Goal: Information Seeking & Learning: Learn about a topic

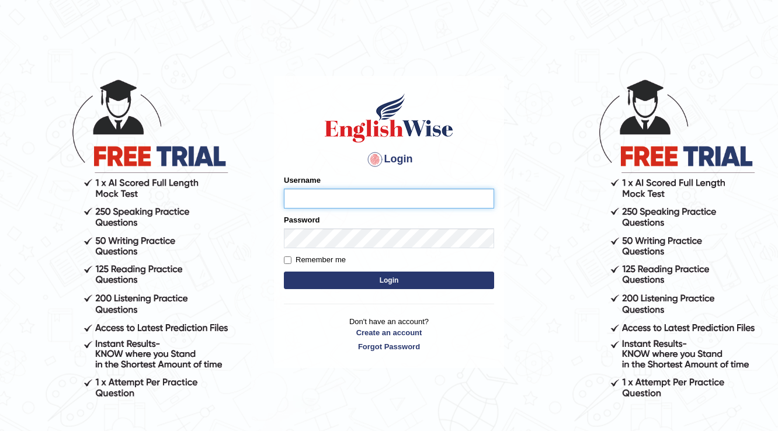
click at [322, 203] on input "Username" at bounding box center [389, 199] width 210 height 20
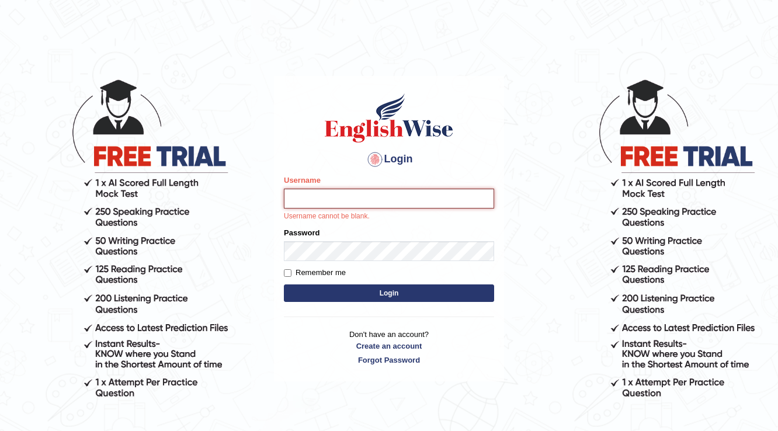
click at [344, 199] on input "Username" at bounding box center [389, 199] width 210 height 20
type input "yusuf123"
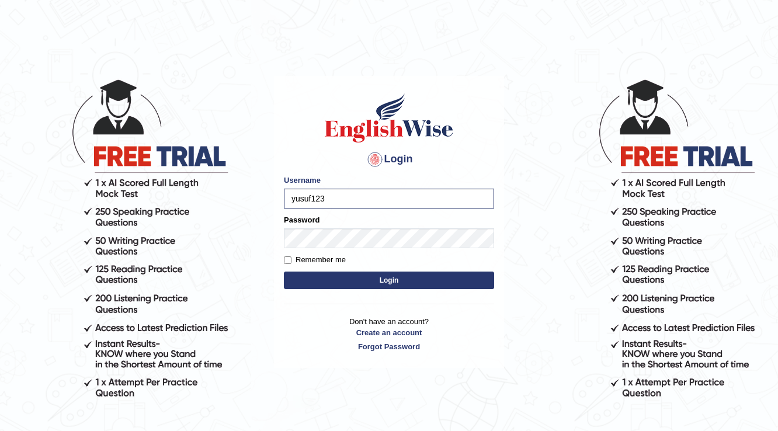
click at [401, 285] on button "Login" at bounding box center [389, 281] width 210 height 18
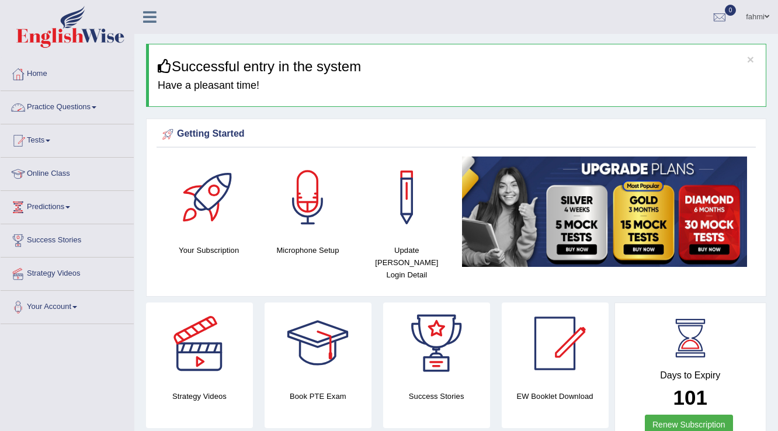
click at [97, 109] on link "Practice Questions" at bounding box center [67, 105] width 133 height 29
click at [98, 109] on link "Practice Questions" at bounding box center [67, 105] width 133 height 29
click at [96, 107] on span at bounding box center [94, 107] width 5 height 2
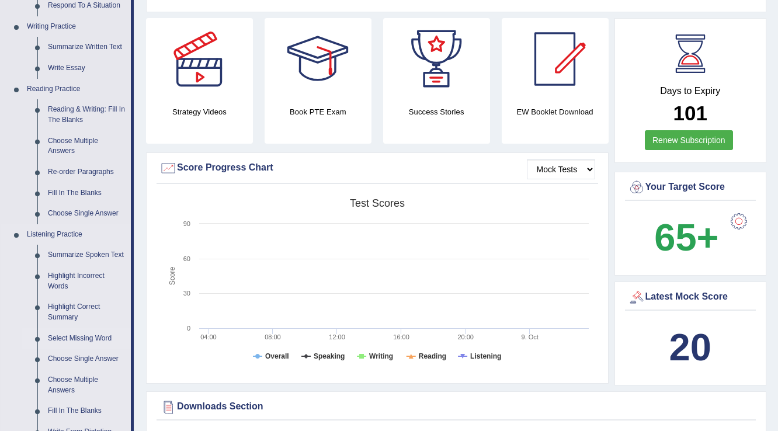
scroll to position [327, 0]
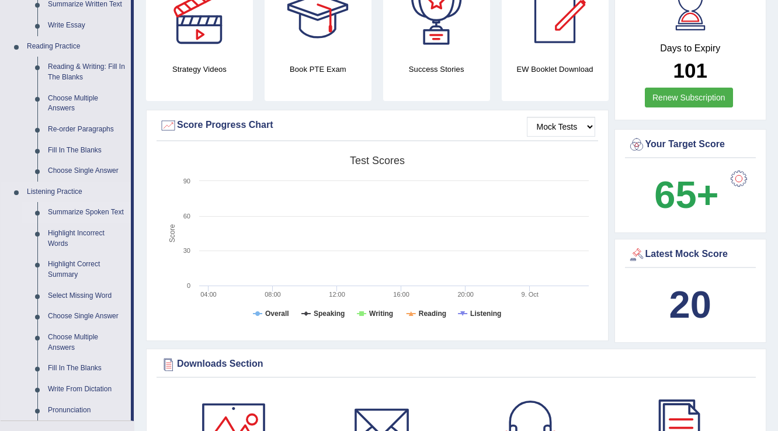
click at [78, 211] on link "Summarize Spoken Text" at bounding box center [87, 212] width 88 height 21
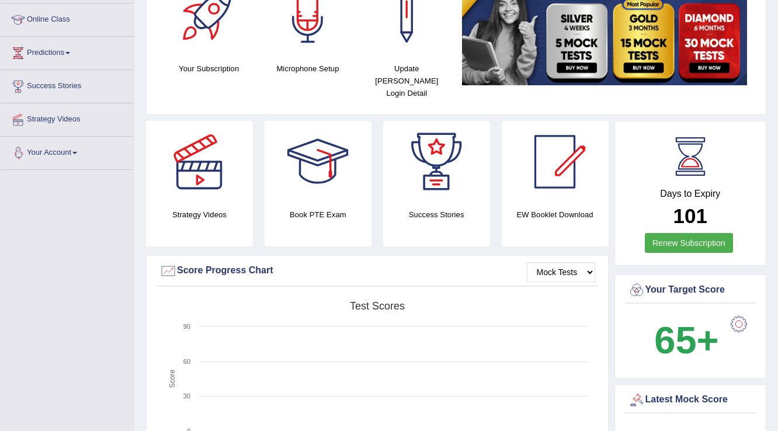
scroll to position [408, 0]
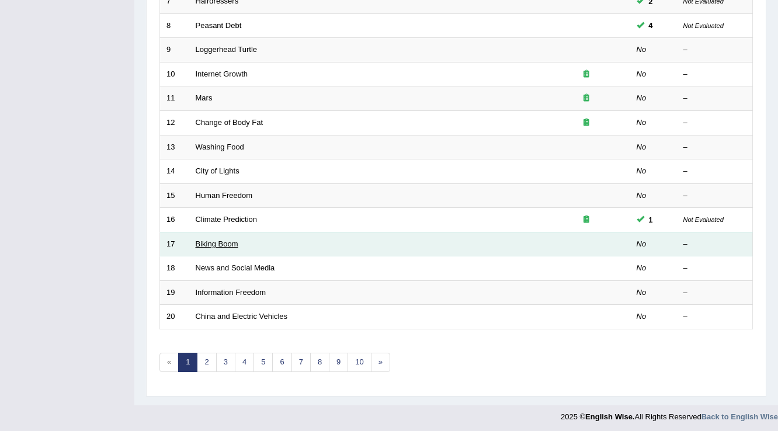
click at [229, 240] on link "Biking Boom" at bounding box center [217, 244] width 43 height 9
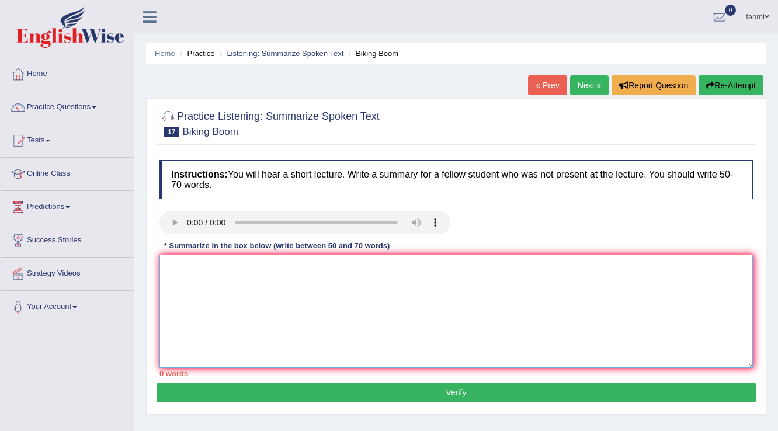
click at [315, 290] on textarea at bounding box center [456, 311] width 594 height 113
click at [230, 266] on textarea at bounding box center [456, 311] width 594 height 113
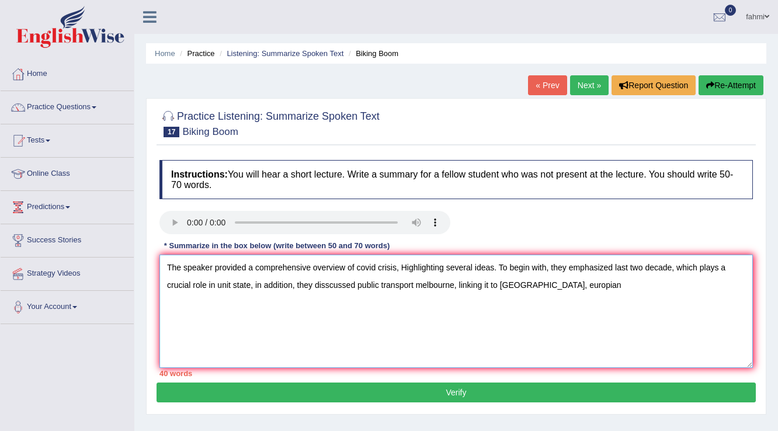
click at [573, 286] on textarea "The speaker provided a comprehensive overview of covid crisis, Highlighting sev…" at bounding box center [456, 311] width 594 height 113
click at [499, 285] on textarea "The speaker provided a comprehensive overview of covid crisis, Highlighting sev…" at bounding box center [456, 311] width 594 height 113
click at [557, 284] on textarea "The speaker provided a comprehensive overview of covid crisis, Highlighting sev…" at bounding box center [456, 311] width 594 height 113
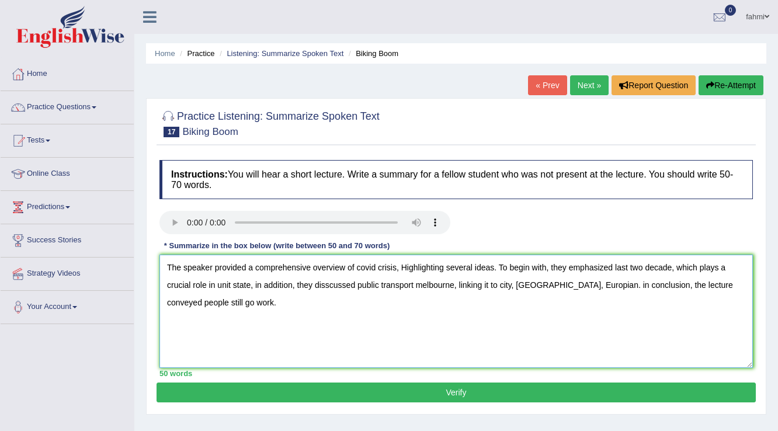
type textarea "The speaker provided a comprehensive overview of covid crisis, Highlighting sev…"
click at [478, 396] on button "Verify" at bounding box center [456, 393] width 599 height 20
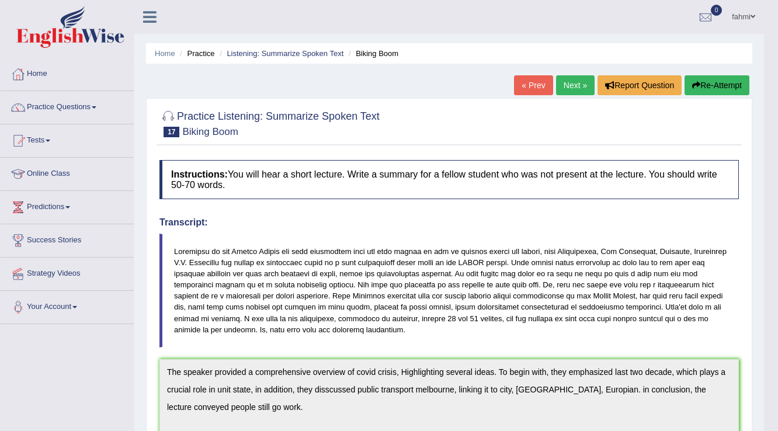
click at [570, 85] on link "Next »" at bounding box center [575, 85] width 39 height 20
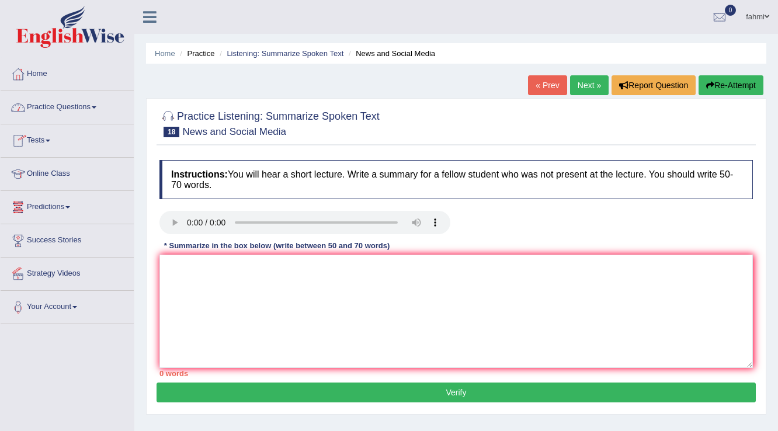
click at [588, 86] on link "Next »" at bounding box center [589, 85] width 39 height 20
click at [532, 88] on link "« Prev" at bounding box center [547, 85] width 39 height 20
click at [540, 86] on link "« Prev" at bounding box center [547, 85] width 39 height 20
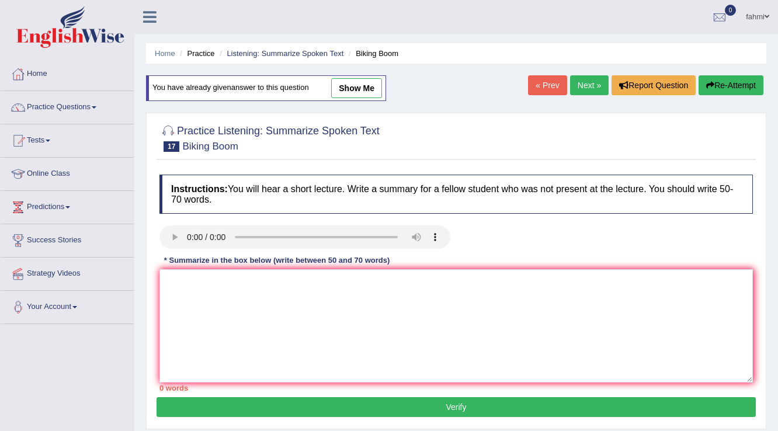
click at [348, 84] on link "show me" at bounding box center [356, 88] width 51 height 20
type textarea "The speaker provided a comprehensive overview of covid crisis, Highlighting sev…"
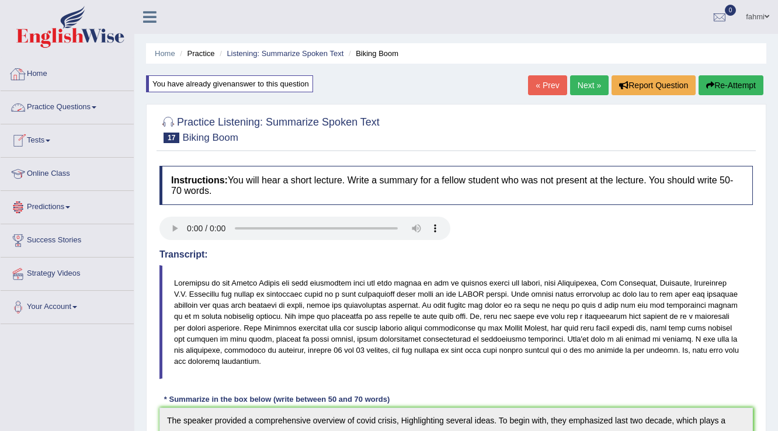
click at [93, 105] on link "Practice Questions" at bounding box center [67, 105] width 133 height 29
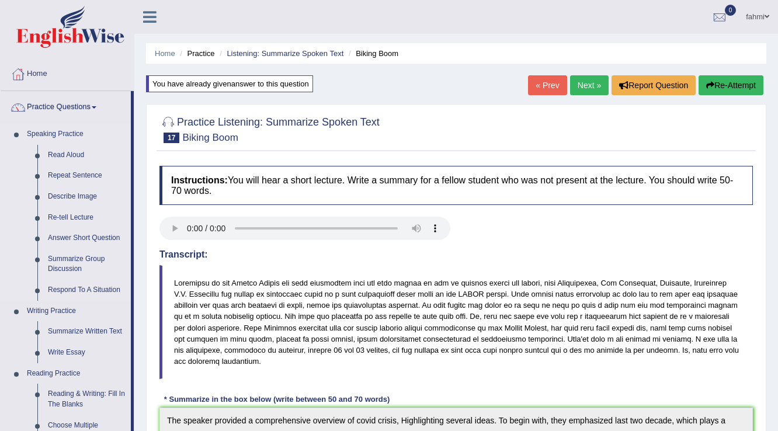
drag, startPoint x: 0, startPoint y: 252, endPoint x: 9, endPoint y: 243, distance: 13.2
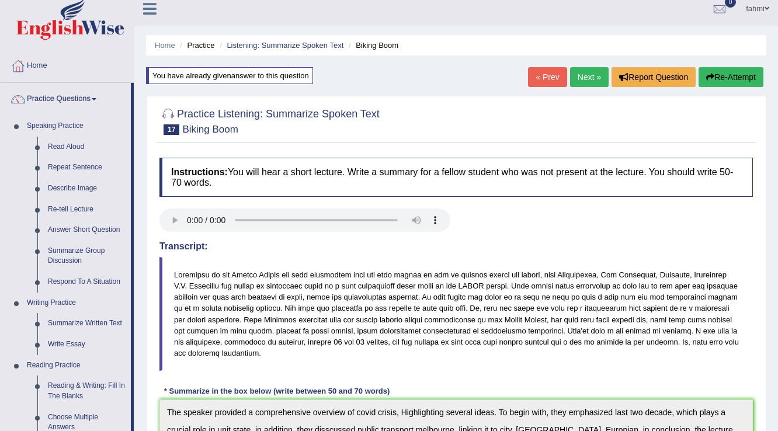
click at [315, 278] on blockquote at bounding box center [456, 314] width 594 height 114
drag, startPoint x: 315, startPoint y: 278, endPoint x: 261, endPoint y: 299, distance: 58.8
click at [315, 278] on blockquote at bounding box center [456, 314] width 594 height 114
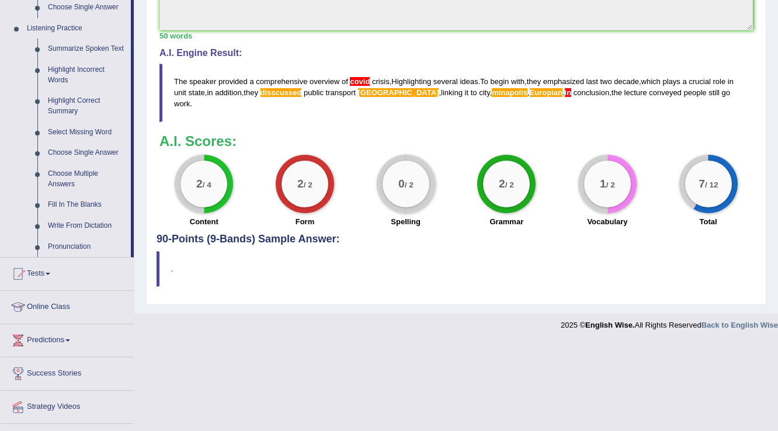
scroll to position [470, 0]
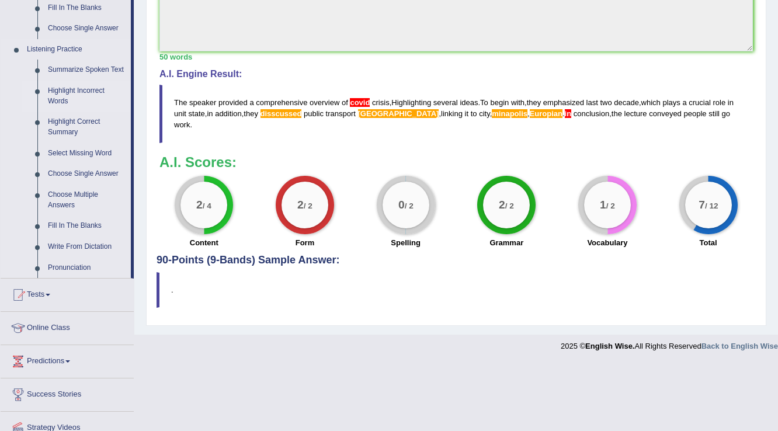
click at [55, 93] on link "Highlight Incorrect Words" at bounding box center [87, 96] width 88 height 31
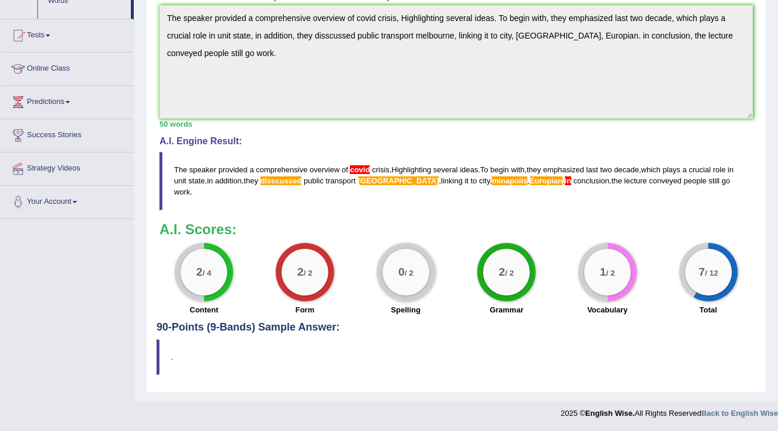
scroll to position [315, 0]
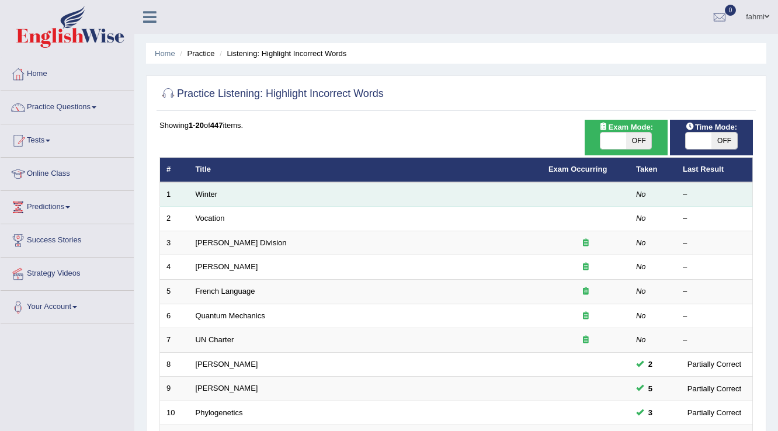
click at [209, 197] on td "Winter" at bounding box center [365, 194] width 353 height 25
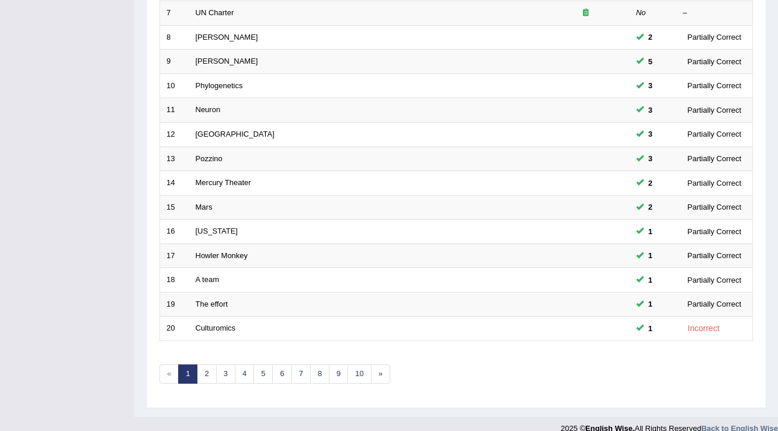
scroll to position [339, 0]
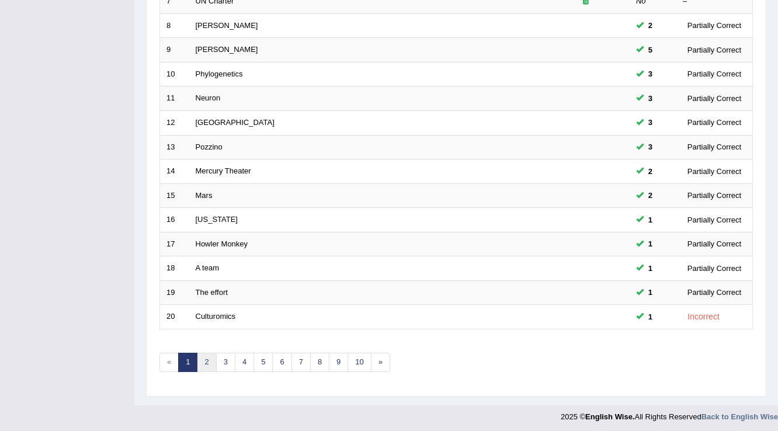
click at [209, 358] on link "2" at bounding box center [206, 362] width 19 height 19
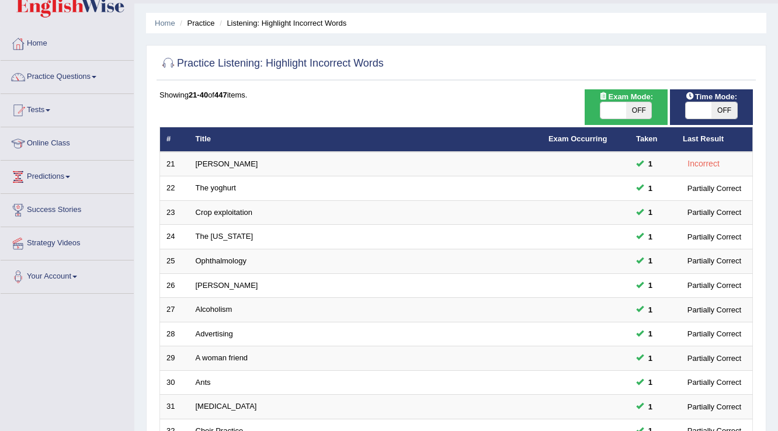
scroll to position [47, 0]
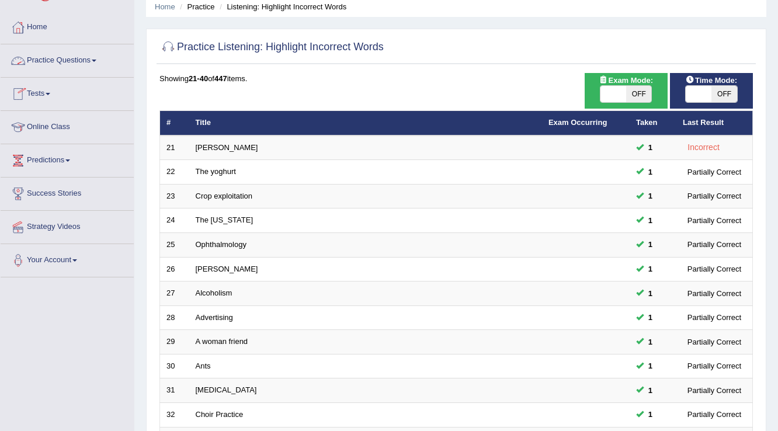
click at [50, 63] on link "Practice Questions" at bounding box center [67, 58] width 133 height 29
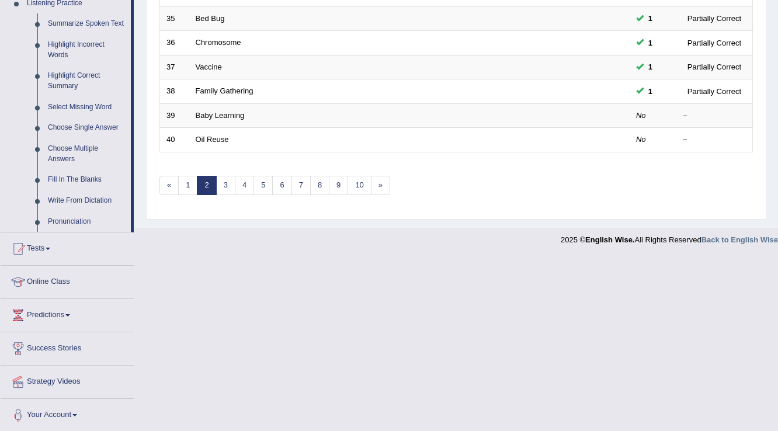
scroll to position [516, 0]
click at [89, 182] on link "Fill In The Blanks" at bounding box center [87, 179] width 88 height 21
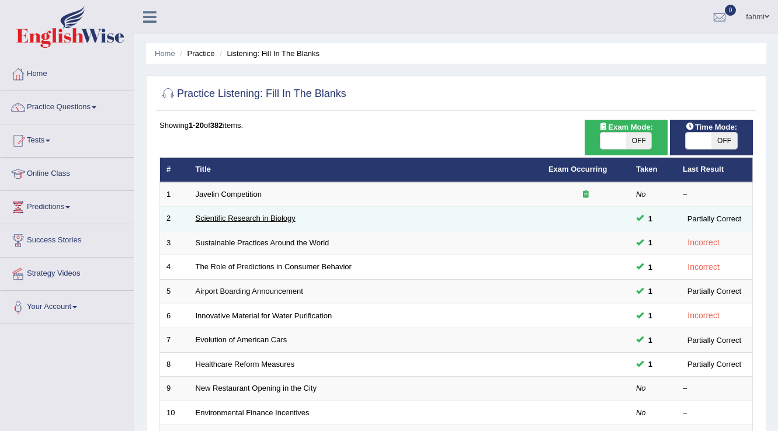
click at [225, 220] on link "Scientific Research in Biology" at bounding box center [246, 218] width 100 height 9
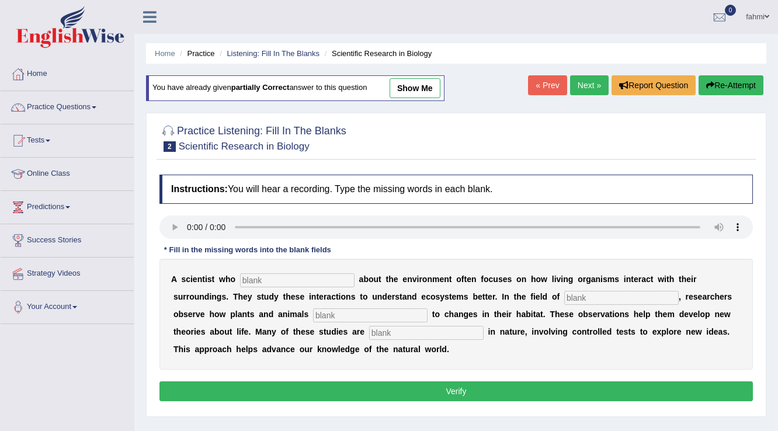
click at [433, 92] on link "show me" at bounding box center [415, 88] width 51 height 20
type input "carier"
type input "biology"
type input "response"
type input "expermment"
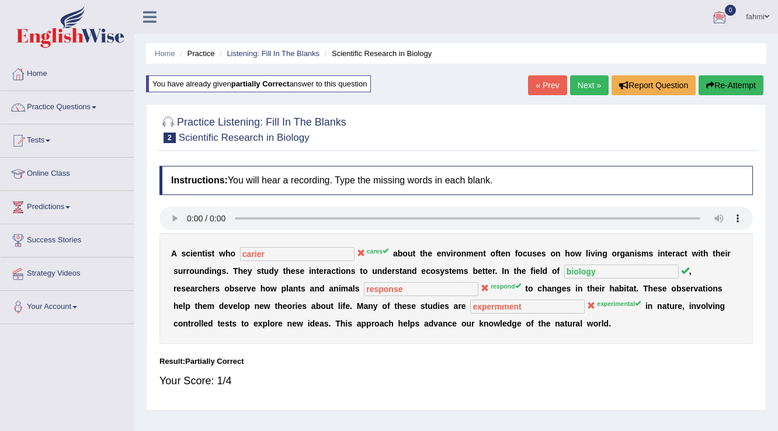
click at [594, 87] on link "Next »" at bounding box center [589, 85] width 39 height 20
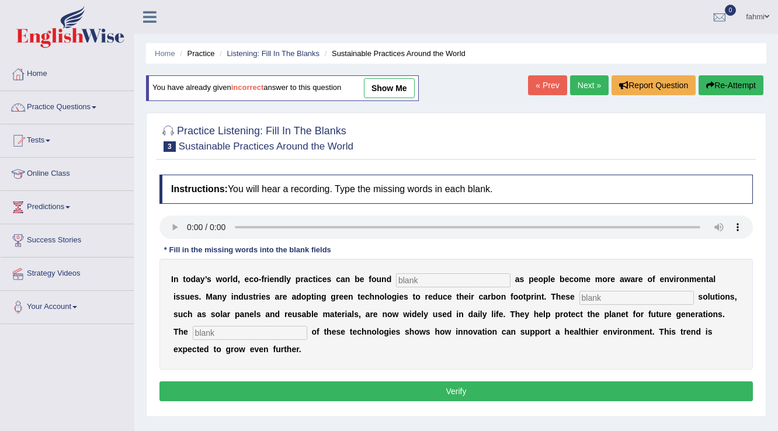
click at [400, 87] on link "show me" at bounding box center [389, 88] width 51 height 20
type input "everywhare"
type input "systenable"
type input "applicaton"
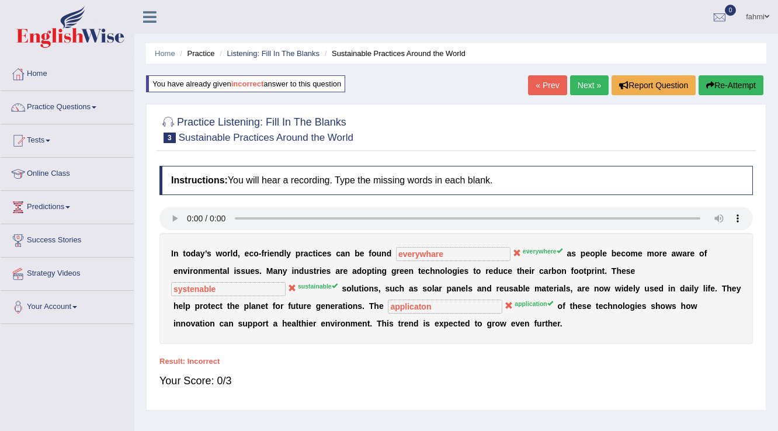
click at [589, 82] on link "Next »" at bounding box center [589, 85] width 39 height 20
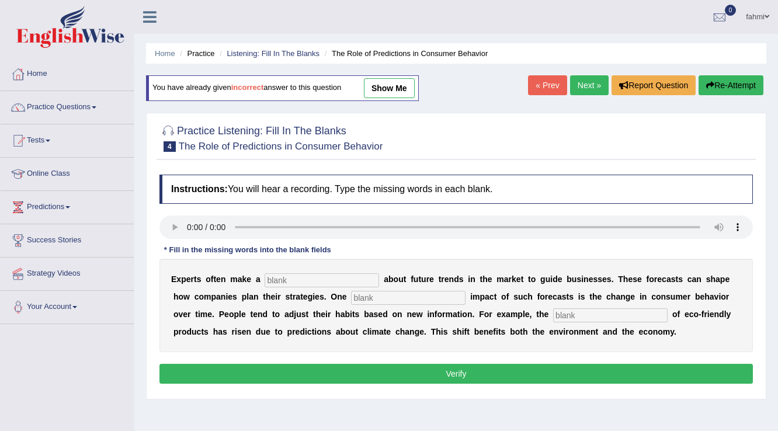
click at [409, 86] on link "show me" at bounding box center [389, 88] width 51 height 20
type input "bredection"
type input "profond"
type input "consebetion"
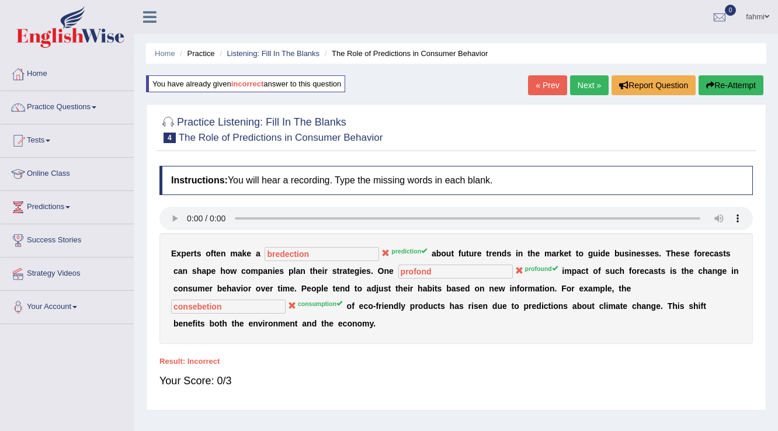
click at [588, 84] on link "Next »" at bounding box center [589, 85] width 39 height 20
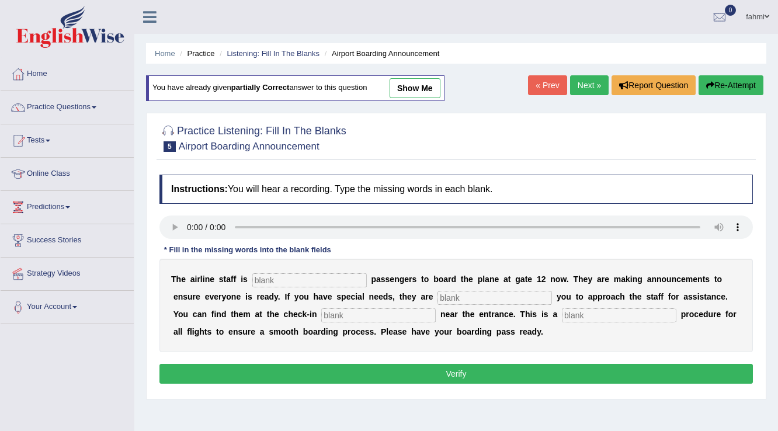
click at [417, 89] on link "show me" at bounding box center [415, 88] width 51 height 20
type input "invited"
type input "requaired"
type input "desck"
type input "regular"
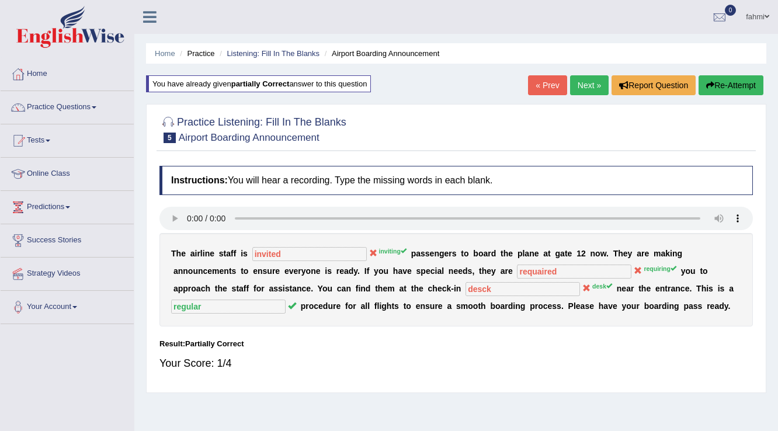
click at [589, 82] on link "Next »" at bounding box center [589, 85] width 39 height 20
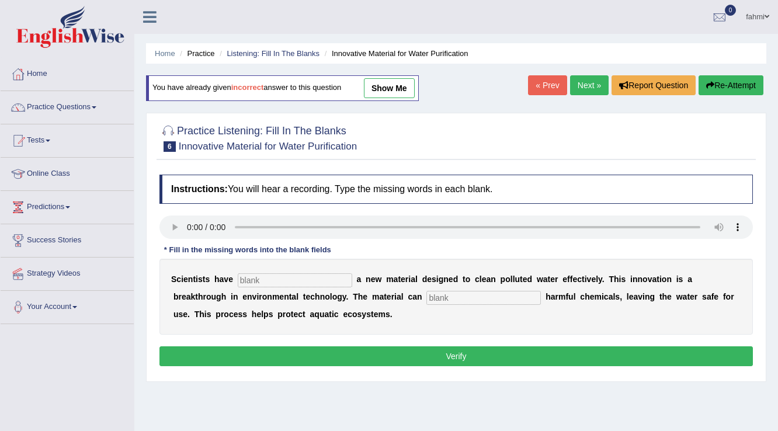
click at [401, 84] on link "show me" at bounding box center [389, 88] width 51 height 20
type input "methed"
type input "observe"
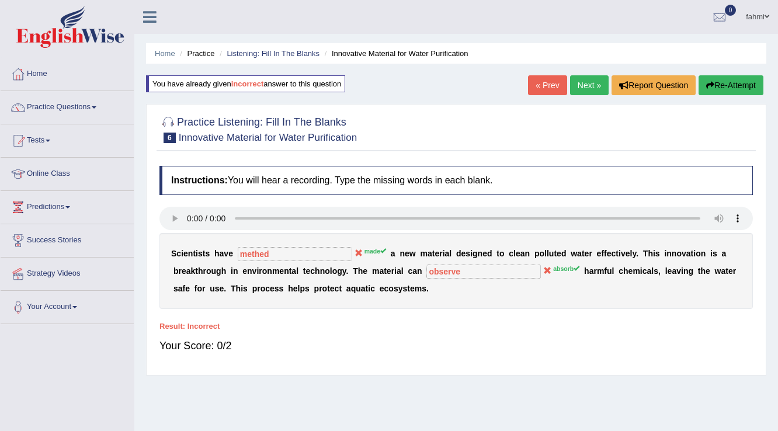
click at [587, 87] on link "Next »" at bounding box center [589, 85] width 39 height 20
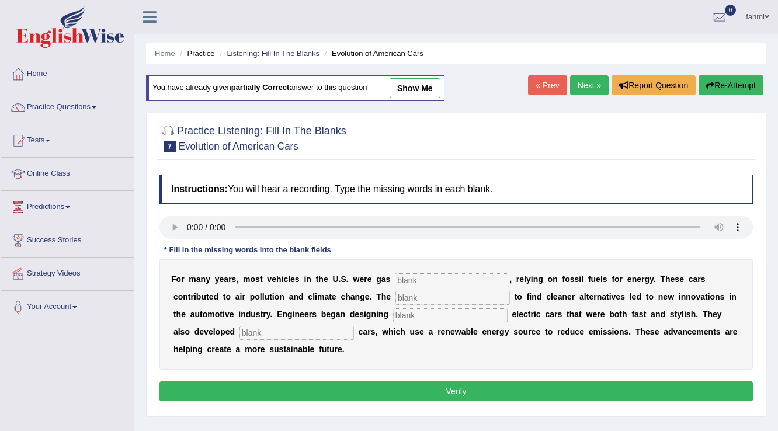
drag, startPoint x: 417, startPoint y: 281, endPoint x: 435, endPoint y: 274, distance: 18.9
click at [430, 276] on input "text" at bounding box center [452, 280] width 115 height 14
type input "power"
click at [430, 300] on input "text" at bounding box center [453, 298] width 115 height 14
click at [438, 301] on input "text" at bounding box center [453, 298] width 115 height 14
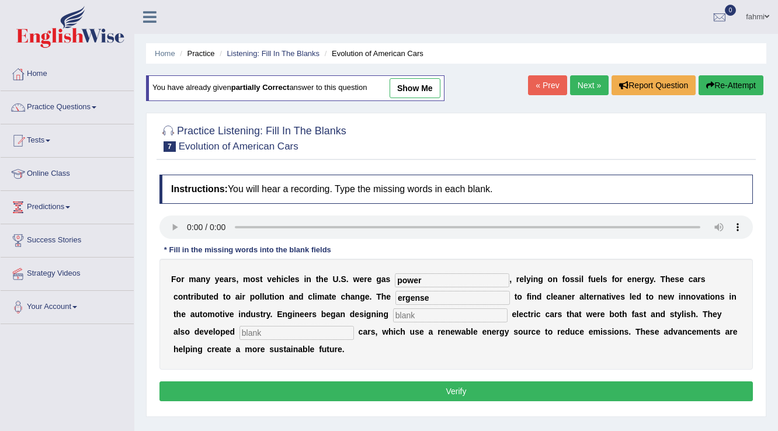
type input "ergense"
click at [422, 320] on input "text" at bounding box center [450, 315] width 115 height 14
click at [412, 313] on input "text" at bounding box center [450, 315] width 115 height 14
type input "slick"
click at [426, 314] on input "slick" at bounding box center [450, 315] width 115 height 14
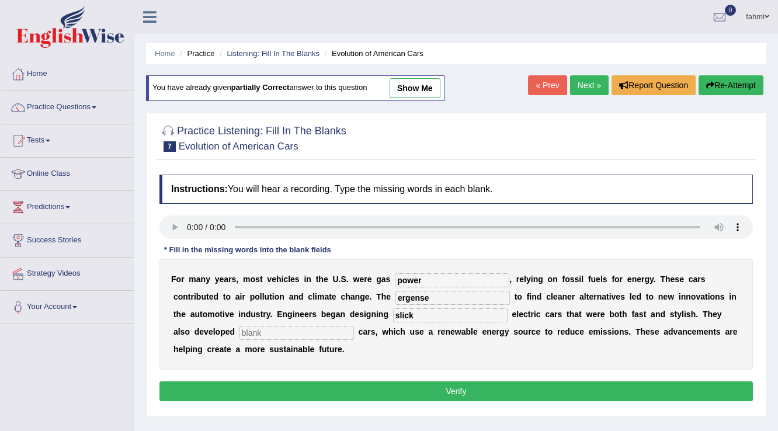
click at [345, 329] on input "text" at bounding box center [297, 333] width 115 height 14
click at [297, 334] on input "text" at bounding box center [297, 333] width 115 height 14
type input "hydrogen"
click at [307, 390] on button "Verify" at bounding box center [456, 391] width 594 height 20
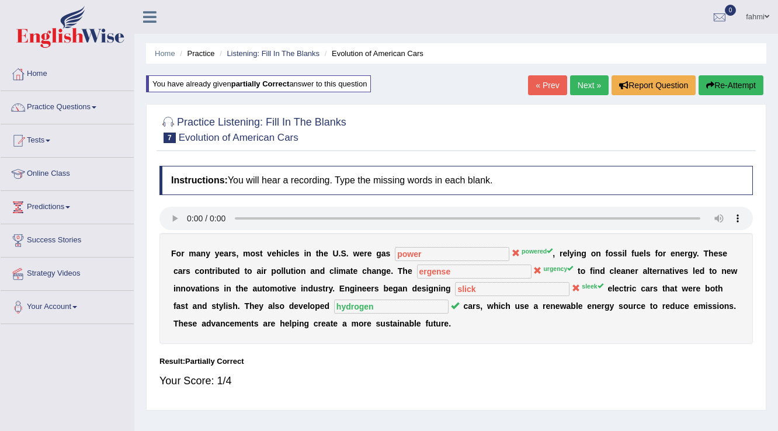
click at [581, 86] on link "Next »" at bounding box center [589, 85] width 39 height 20
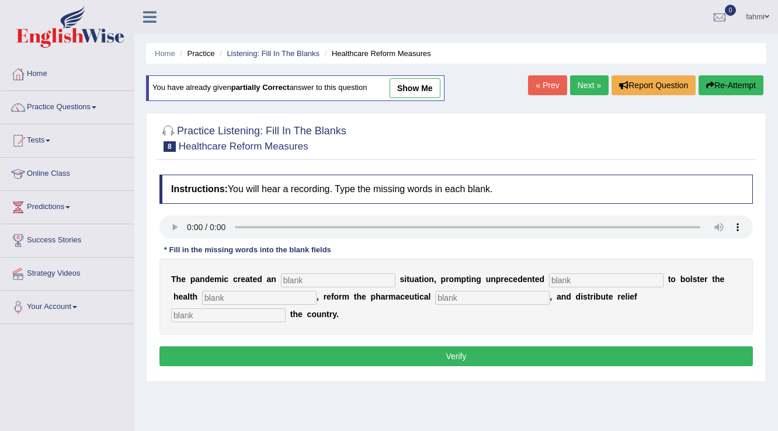
click at [312, 278] on input "text" at bounding box center [338, 280] width 115 height 14
type input "uegency"
click at [592, 283] on input "text" at bounding box center [606, 280] width 115 height 14
click at [562, 283] on input "text" at bounding box center [606, 280] width 115 height 14
type input "coterpution"
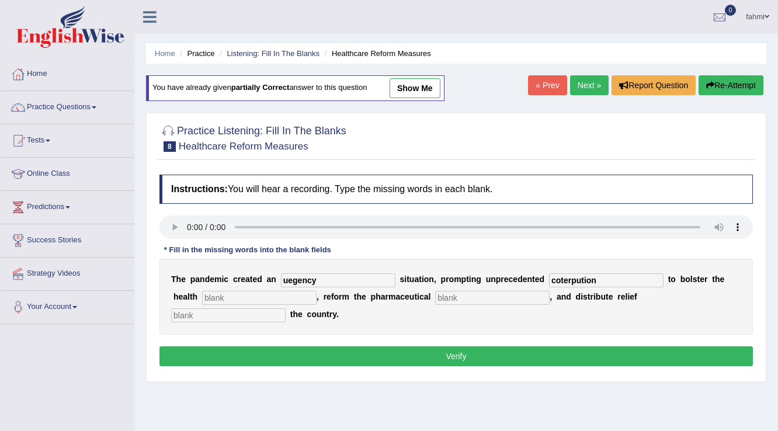
click at [215, 296] on input "text" at bounding box center [259, 298] width 115 height 14
type input "system"
click at [492, 303] on div "T h e p a n d e m i c c r e a t e d a n uegency s i t u a t i o n , p r o m p t…" at bounding box center [456, 297] width 594 height 76
click at [495, 297] on input "text" at bounding box center [492, 298] width 115 height 14
type input "sector"
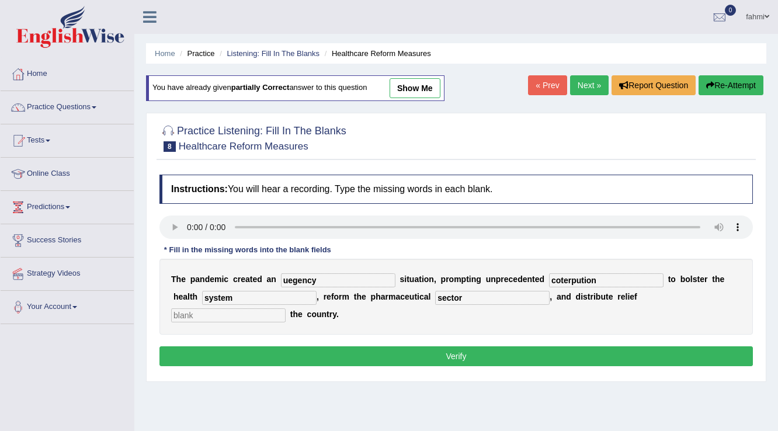
click at [222, 318] on input "text" at bounding box center [228, 315] width 115 height 14
click at [235, 314] on input "text" at bounding box center [228, 315] width 115 height 14
type input "for other"
click at [554, 359] on button "Verify" at bounding box center [456, 356] width 594 height 20
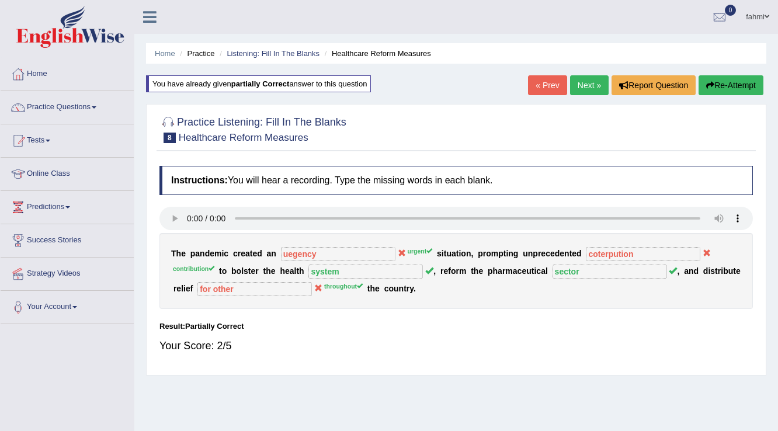
click at [592, 87] on link "Next »" at bounding box center [589, 85] width 39 height 20
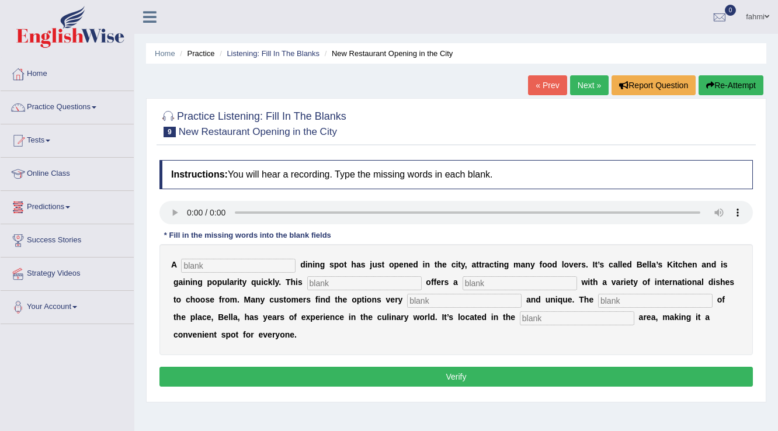
click at [70, 109] on link "Practice Questions" at bounding box center [67, 105] width 133 height 29
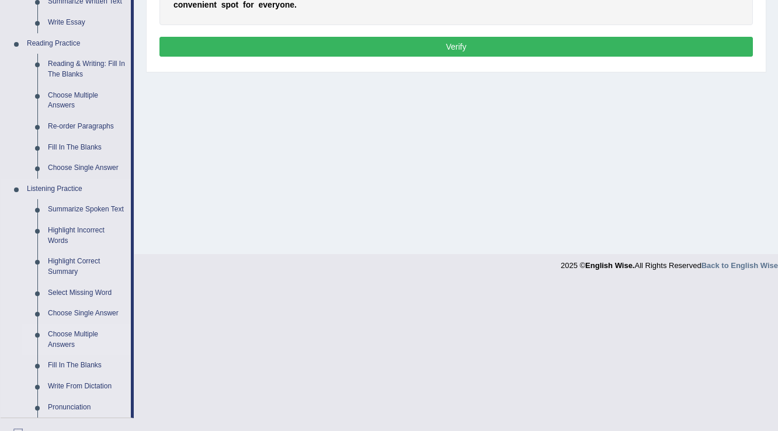
scroll to position [374, 0]
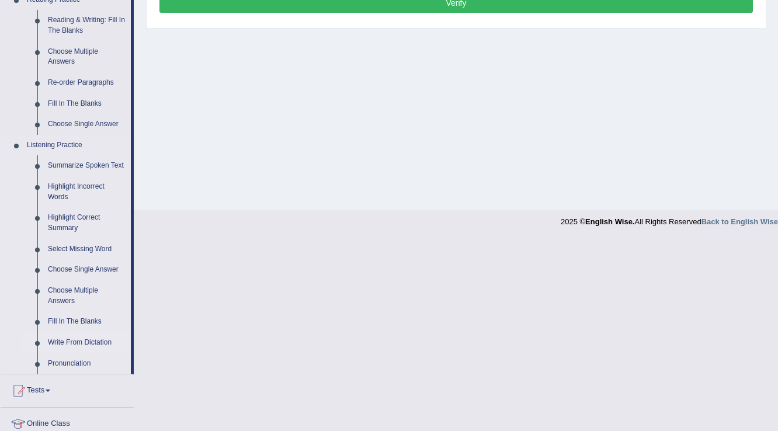
click at [81, 339] on link "Write From Dictation" at bounding box center [87, 342] width 88 height 21
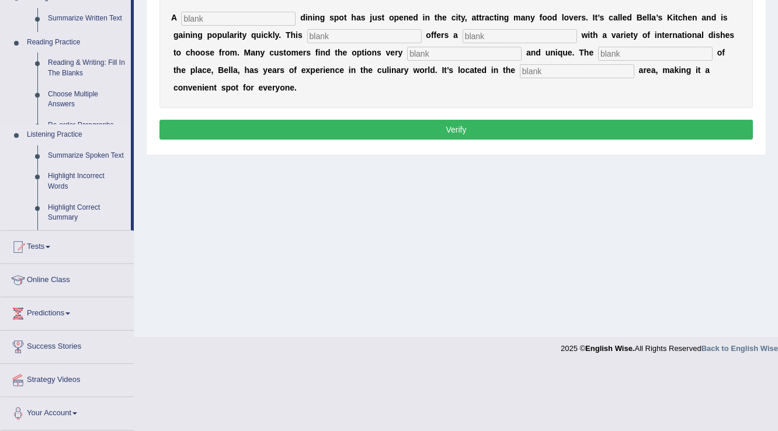
scroll to position [182, 0]
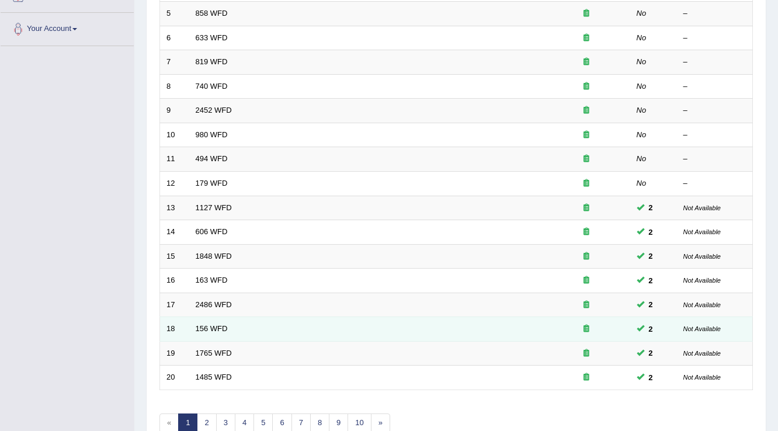
scroll to position [339, 0]
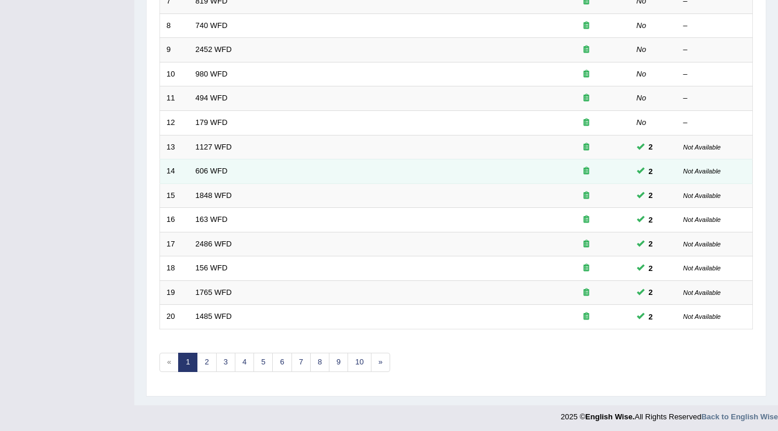
click at [208, 173] on td "606 WFD" at bounding box center [365, 171] width 353 height 25
click at [203, 167] on link "606 WFD" at bounding box center [212, 170] width 32 height 9
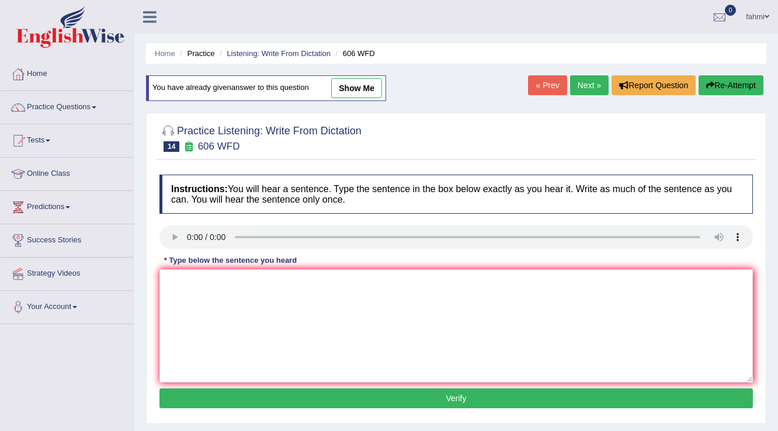
click at [346, 74] on div "Home Practice Listening: Write From Dictation 606 WFD You have already given an…" at bounding box center [456, 292] width 644 height 584
click at [348, 82] on link "show me" at bounding box center [356, 88] width 51 height 20
type textarea "Studentes for study languages letters degrees digreese."
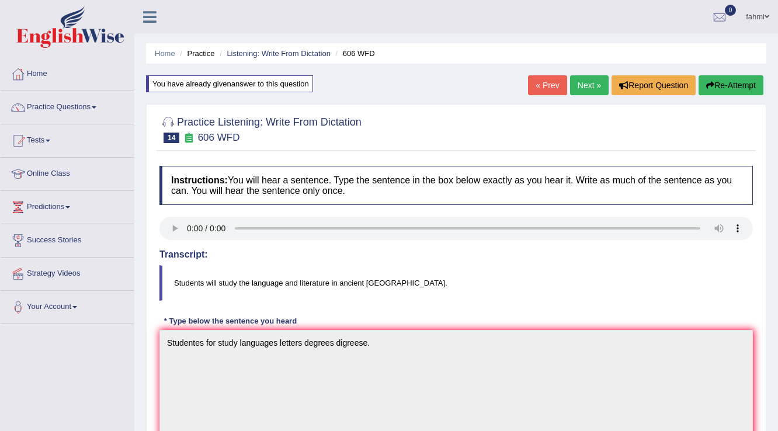
click at [587, 86] on link "Next »" at bounding box center [589, 85] width 39 height 20
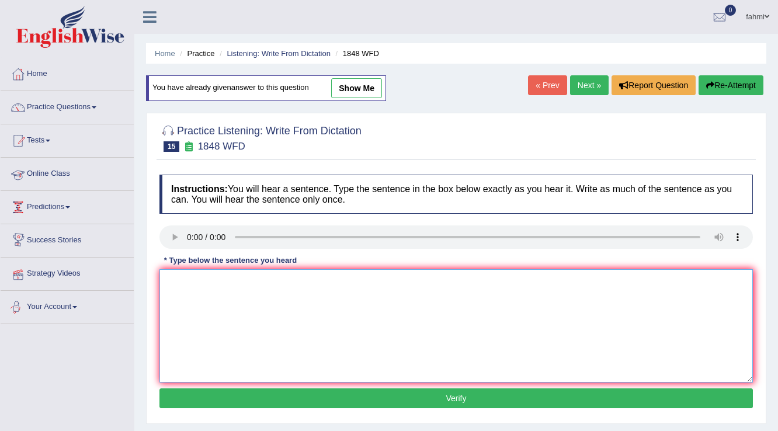
click at [249, 296] on textarea at bounding box center [456, 325] width 594 height 113
type textarea "Student Students must validate validitation a this course."
click at [456, 403] on button "Verify" at bounding box center [456, 398] width 594 height 20
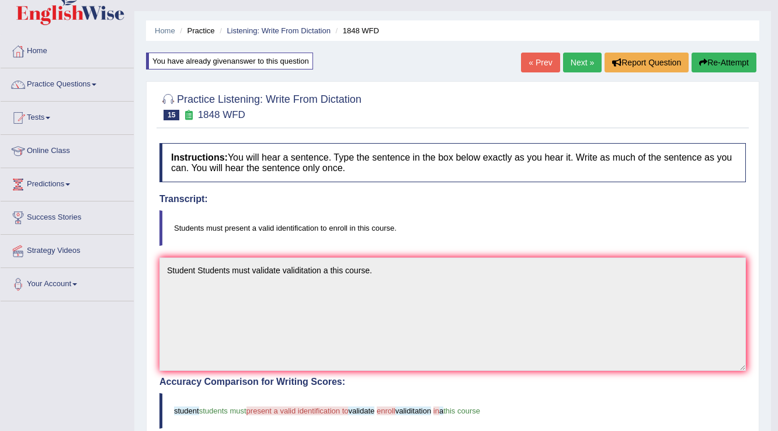
scroll to position [1, 0]
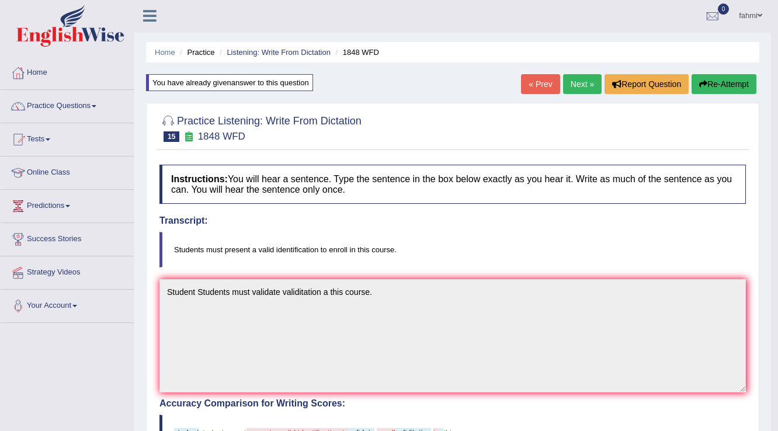
click at [568, 82] on link "Next »" at bounding box center [582, 84] width 39 height 20
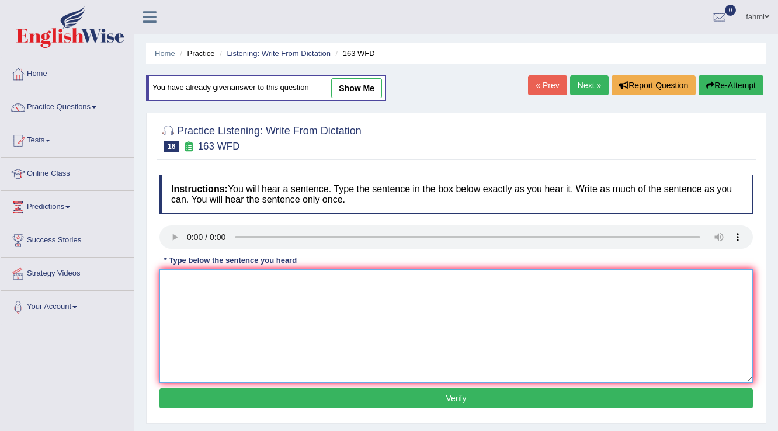
click at [263, 360] on textarea at bounding box center [456, 325] width 594 height 113
type textarea "A number of asigment will be sumitted."
click at [471, 402] on button "Verify" at bounding box center [456, 398] width 594 height 20
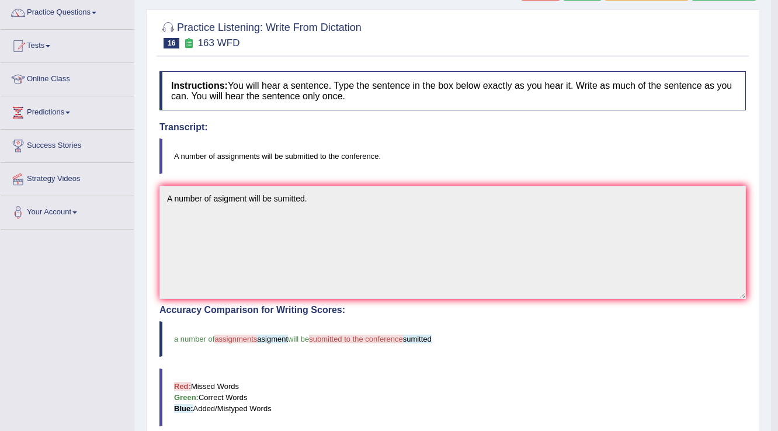
scroll to position [47, 0]
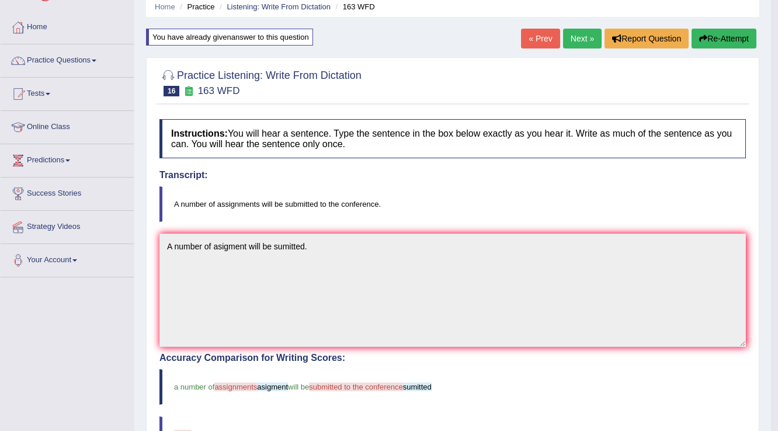
click at [573, 33] on link "Next »" at bounding box center [582, 39] width 39 height 20
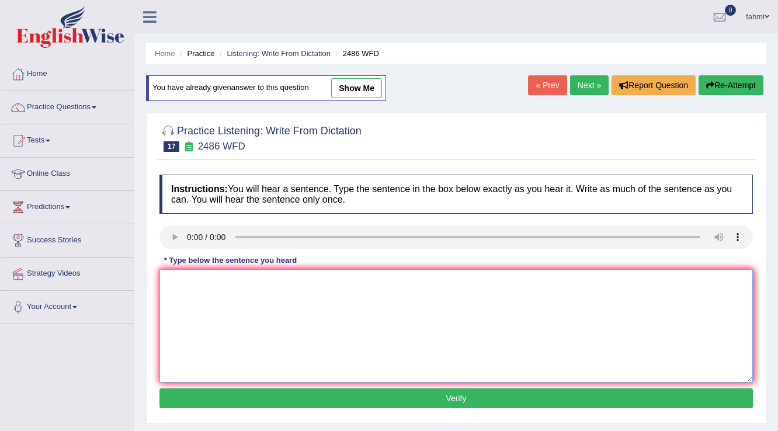
click at [188, 304] on textarea at bounding box center [456, 325] width 594 height 113
type textarea "It is quite clear that are fatial experition ."
click at [394, 396] on button "Verify" at bounding box center [456, 398] width 594 height 20
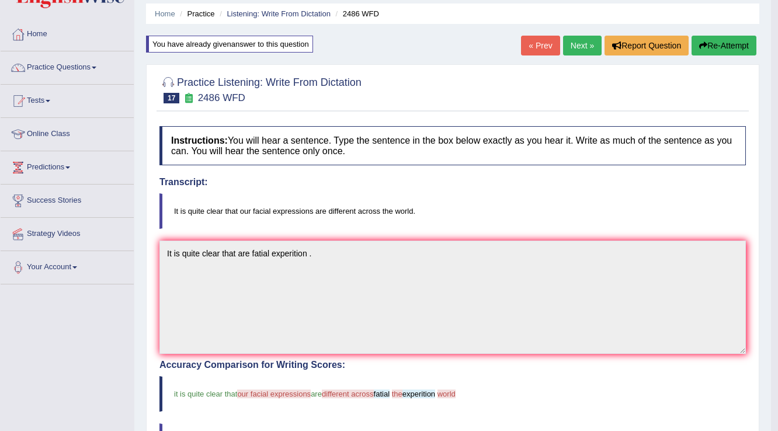
scroll to position [1, 0]
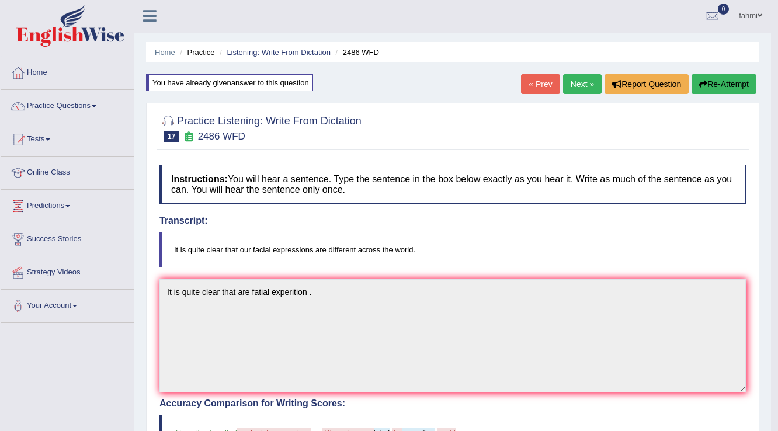
click at [586, 79] on link "Next »" at bounding box center [582, 84] width 39 height 20
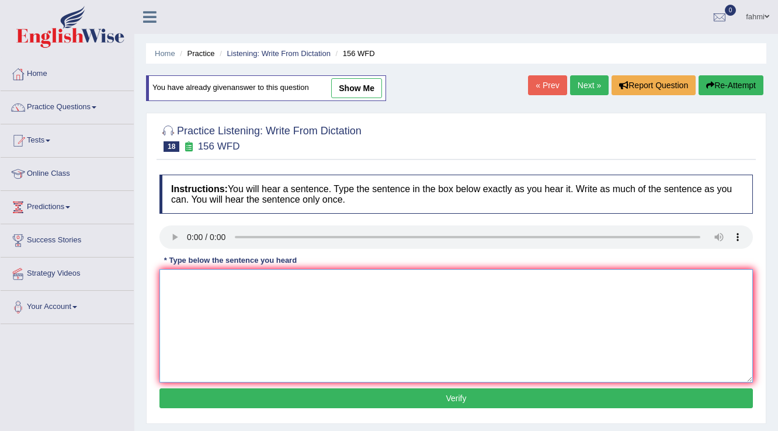
click at [178, 312] on textarea at bounding box center [456, 325] width 594 height 113
click at [346, 87] on link "show me" at bounding box center [356, 88] width 51 height 20
type textarea "All ofyour asignment doing by tommorow."
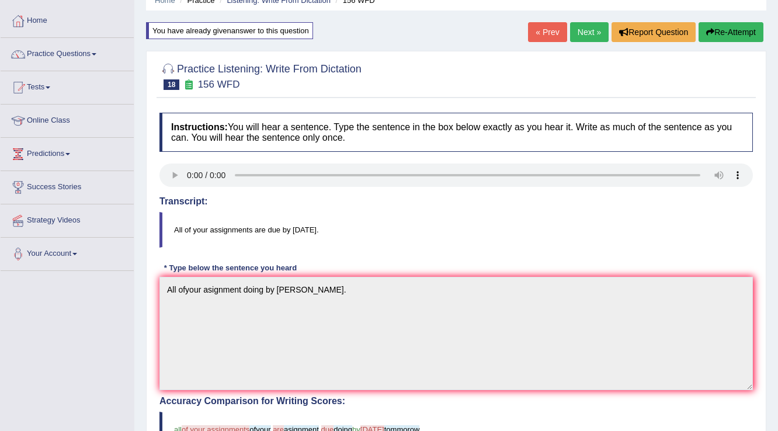
scroll to position [51, 0]
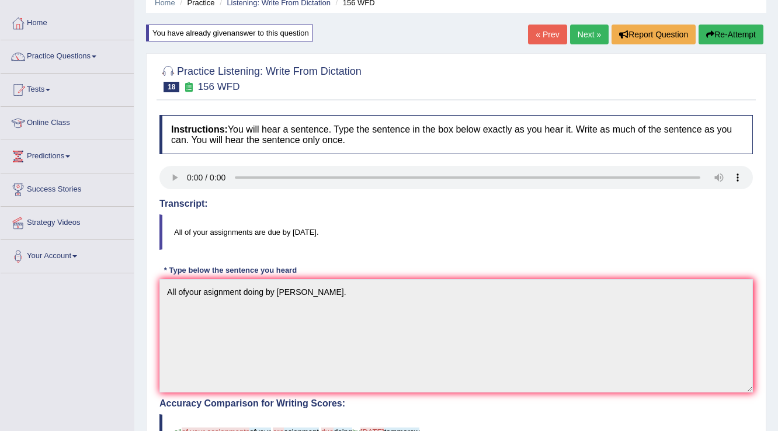
click at [593, 26] on link "Next »" at bounding box center [589, 35] width 39 height 20
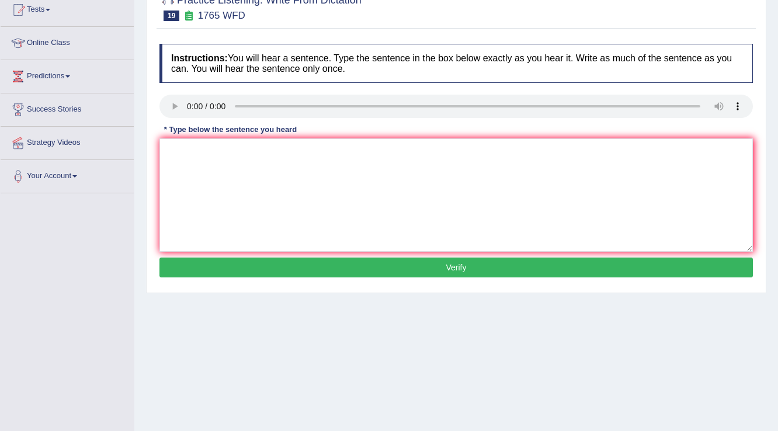
scroll to position [140, 0]
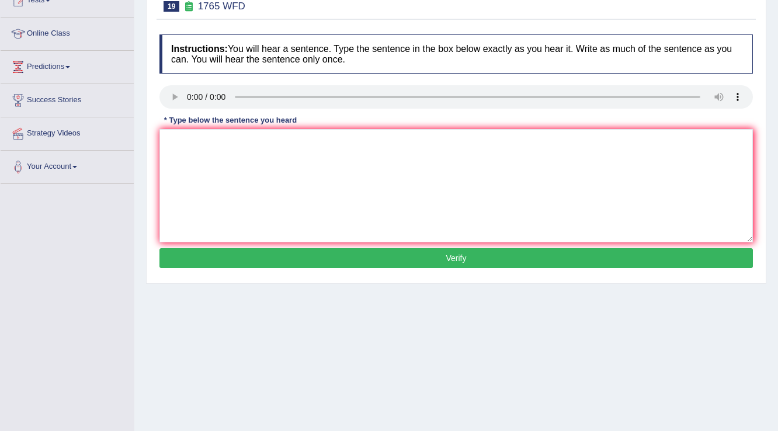
click at [394, 64] on h4 "Instructions: You will hear a sentence. Type the sentence in the box below exac…" at bounding box center [456, 53] width 594 height 39
click at [221, 159] on textarea at bounding box center [456, 185] width 594 height 113
type textarea "Application forms for sharing compulitted in two months."
click at [675, 257] on button "Verify" at bounding box center [456, 258] width 594 height 20
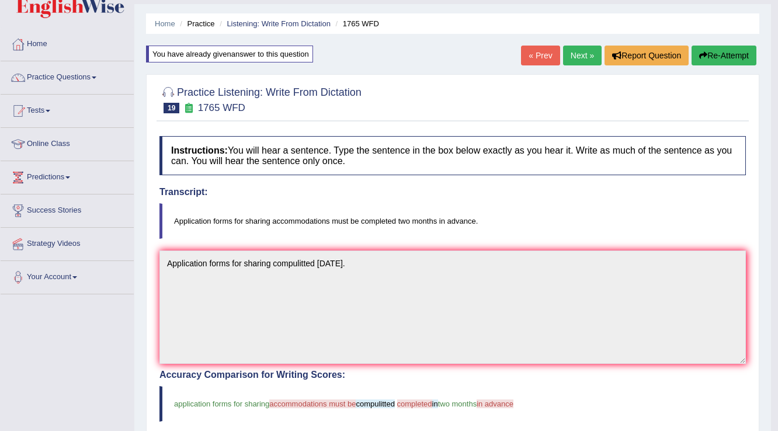
scroll to position [47, 0]
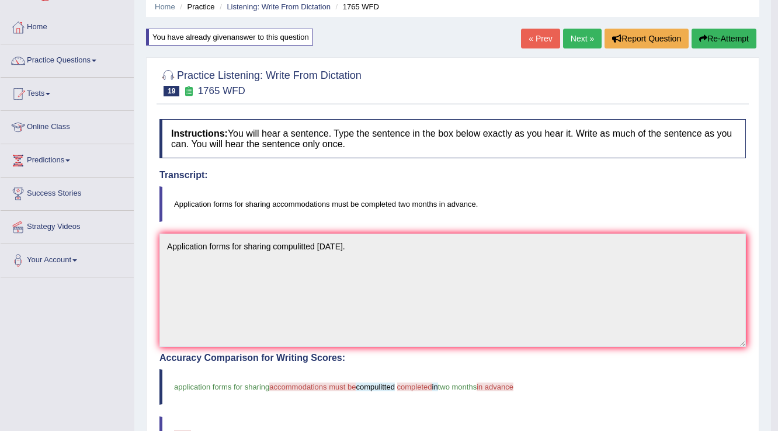
click at [582, 43] on link "Next »" at bounding box center [582, 39] width 39 height 20
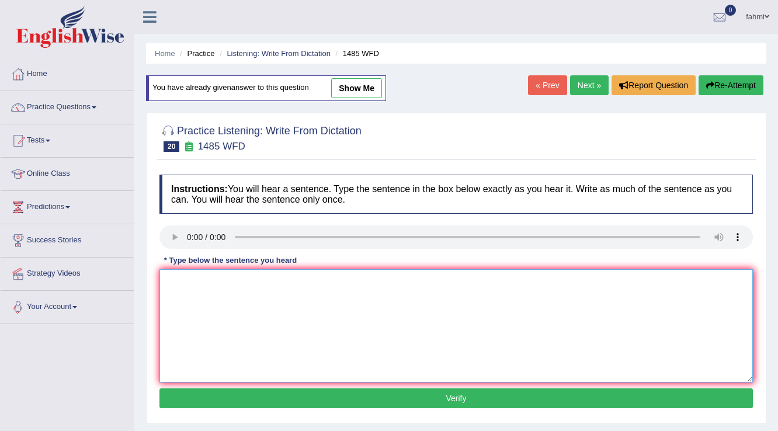
click at [292, 287] on textarea at bounding box center [456, 325] width 594 height 113
click at [176, 282] on textarea "th" at bounding box center [456, 325] width 594 height 113
type textarea "t"
type textarea "Course work the chance to explorer about the subject."
click at [429, 401] on button "Verify" at bounding box center [456, 398] width 594 height 20
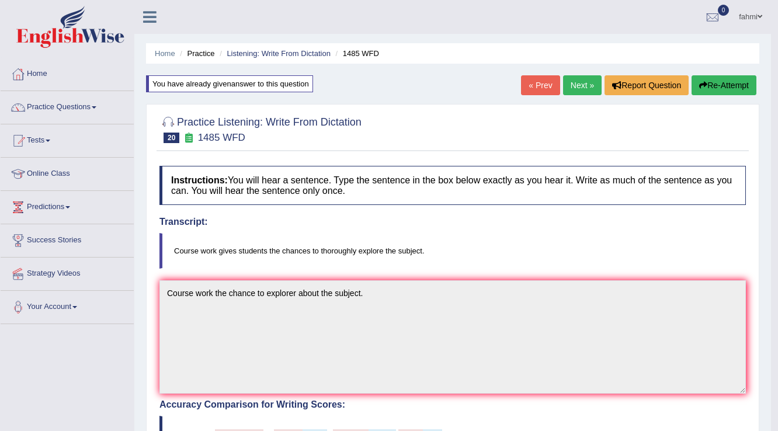
click at [576, 89] on link "Next »" at bounding box center [582, 85] width 39 height 20
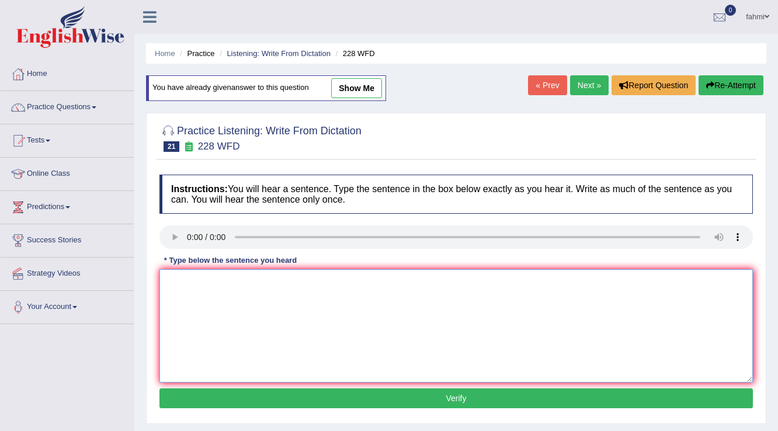
click at [170, 283] on textarea at bounding box center [456, 325] width 594 height 113
type textarea "The computer siense has become poppular digree university."
click at [421, 401] on button "Verify" at bounding box center [456, 398] width 594 height 20
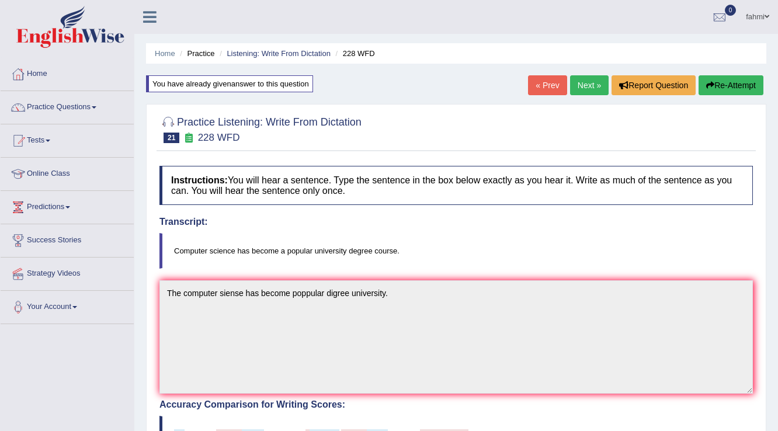
click at [584, 79] on link "Next »" at bounding box center [589, 85] width 39 height 20
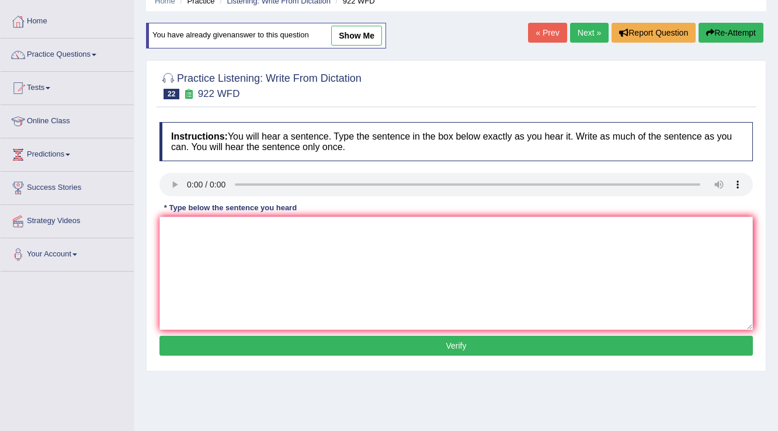
scroll to position [47, 0]
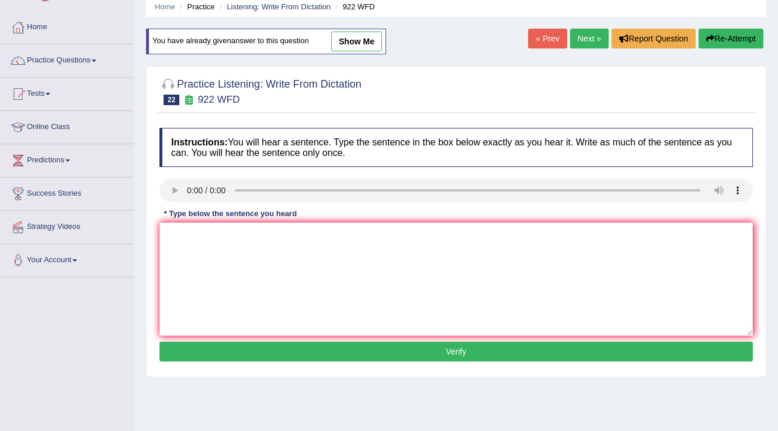
click at [186, 221] on div "Instructions: You will hear a sentence. Type the sentence in the box below exac…" at bounding box center [456, 246] width 599 height 249
click at [231, 240] on textarea at bounding box center [456, 279] width 594 height 113
click at [193, 234] on textarea "Student attend" at bounding box center [456, 279] width 594 height 113
click at [197, 234] on textarea "Student attend" at bounding box center [456, 279] width 594 height 113
click at [224, 237] on textarea "Students attend" at bounding box center [456, 279] width 594 height 113
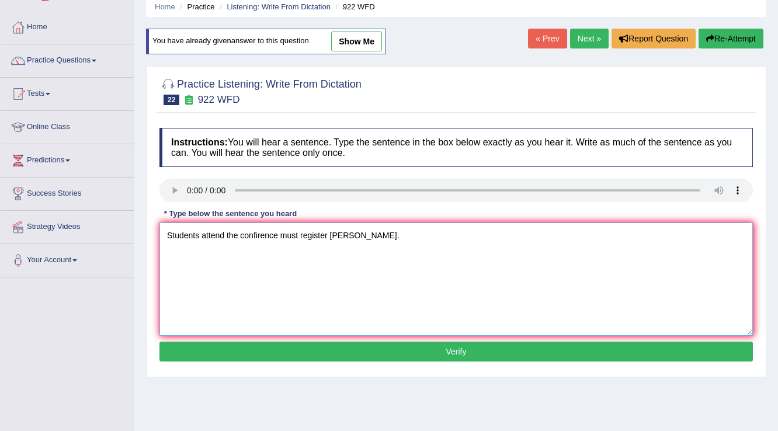
type textarea "Students attend the confirence must register [PERSON_NAME]."
click at [454, 351] on button "Verify" at bounding box center [456, 352] width 594 height 20
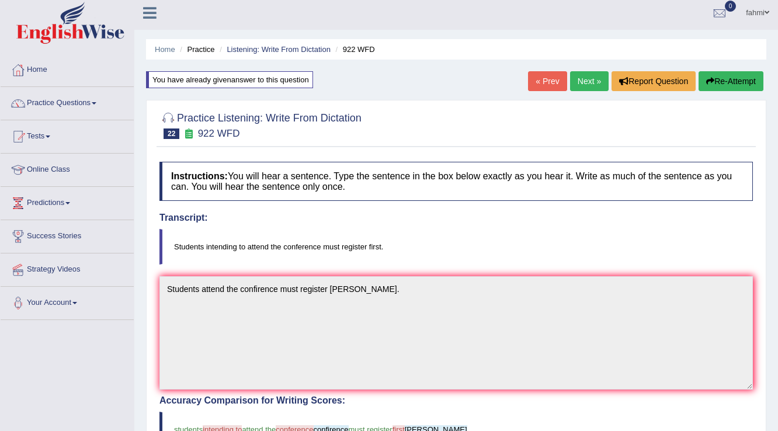
scroll to position [0, 0]
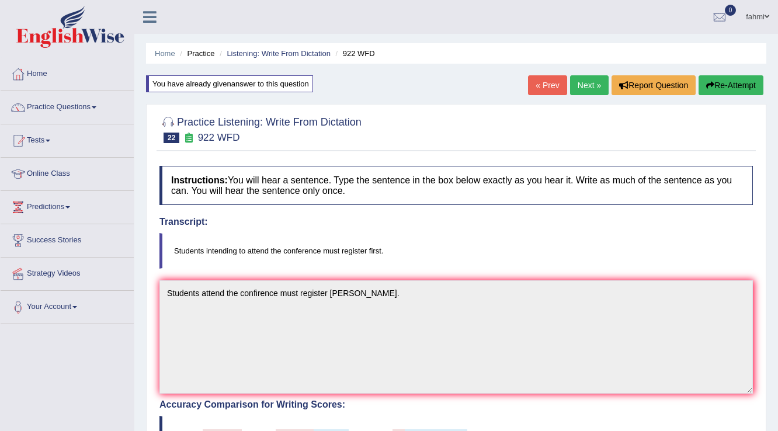
click at [582, 84] on link "Next »" at bounding box center [589, 85] width 39 height 20
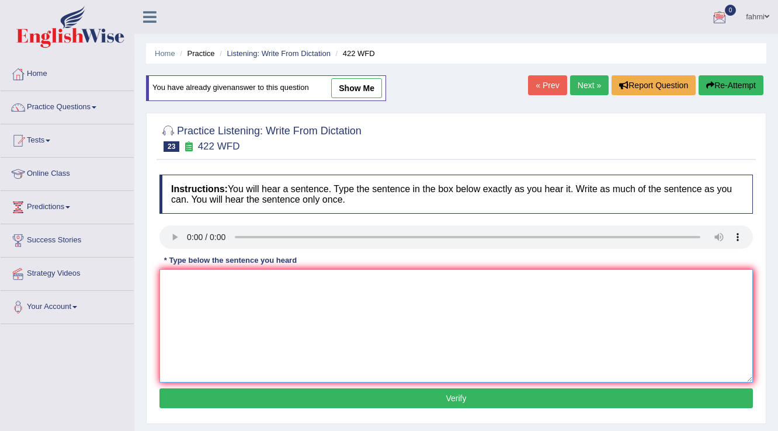
click at [189, 296] on textarea at bounding box center [456, 325] width 594 height 113
type textarea "The most important ditail argument are missing."
click at [449, 400] on button "Verify" at bounding box center [456, 398] width 594 height 20
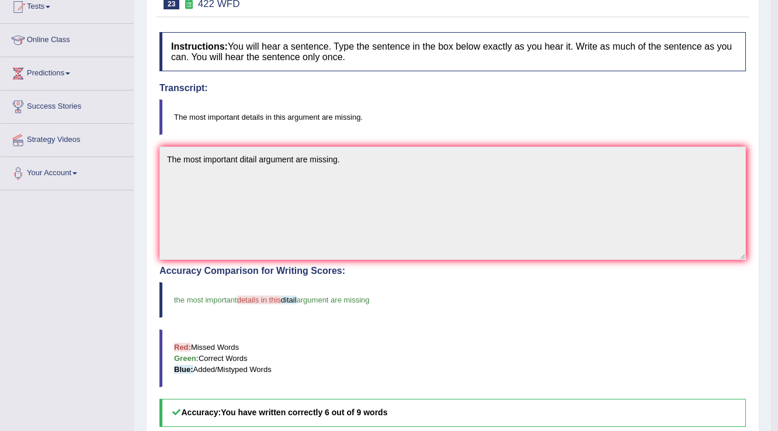
scroll to position [48, 0]
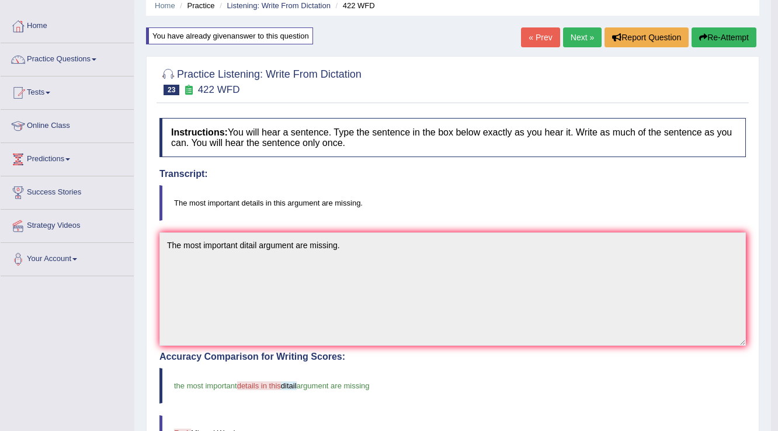
click at [575, 43] on link "Next »" at bounding box center [582, 37] width 39 height 20
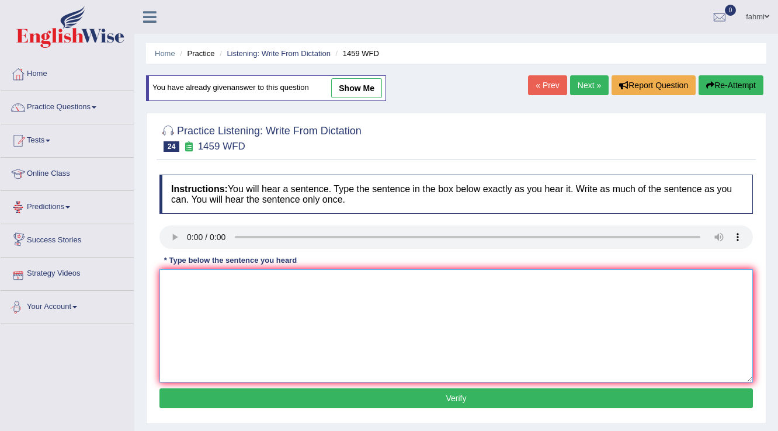
click at [178, 283] on textarea at bounding box center [456, 325] width 594 height 113
click at [195, 280] on textarea at bounding box center [456, 325] width 594 height 113
type textarea "a"
type textarea "All experment and procedure are labratory menial."
click at [329, 393] on button "Verify" at bounding box center [456, 398] width 594 height 20
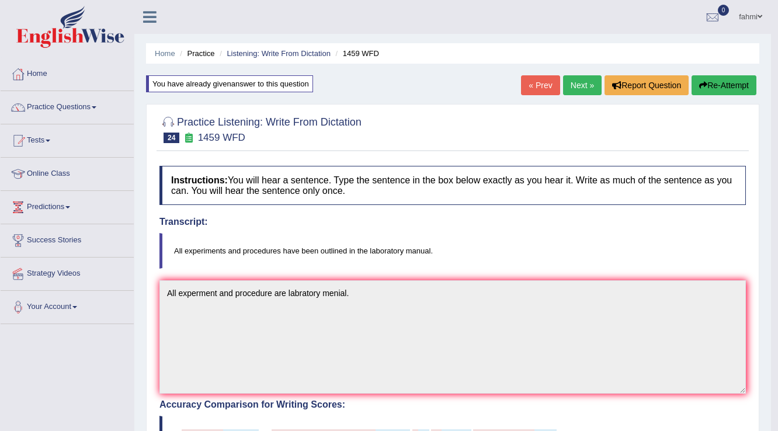
click at [546, 92] on link "« Prev" at bounding box center [540, 85] width 39 height 20
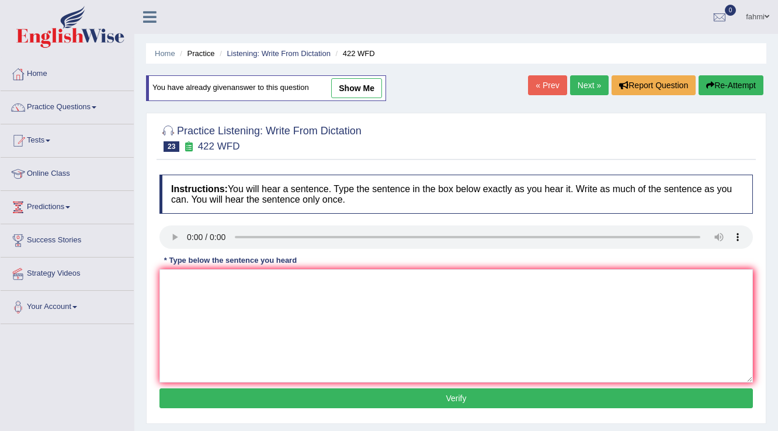
click at [585, 91] on link "Next »" at bounding box center [589, 85] width 39 height 20
click at [365, 91] on link "show me" at bounding box center [356, 88] width 51 height 20
type textarea "All experment and procedure are labratory menial."
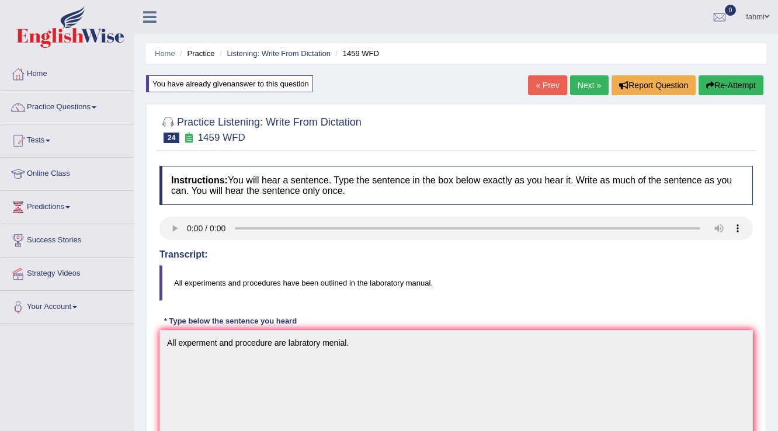
click at [589, 85] on link "Next »" at bounding box center [589, 85] width 39 height 20
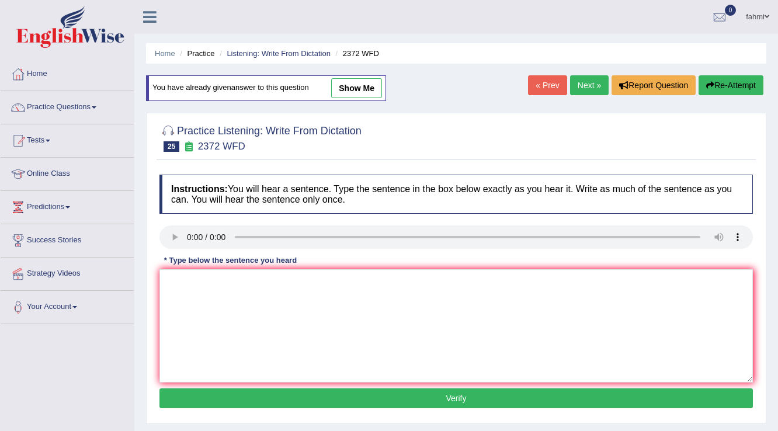
click at [374, 82] on link "show me" at bounding box center [356, 88] width 51 height 20
type textarea "We must hunded our assigment must be end the the sumster."
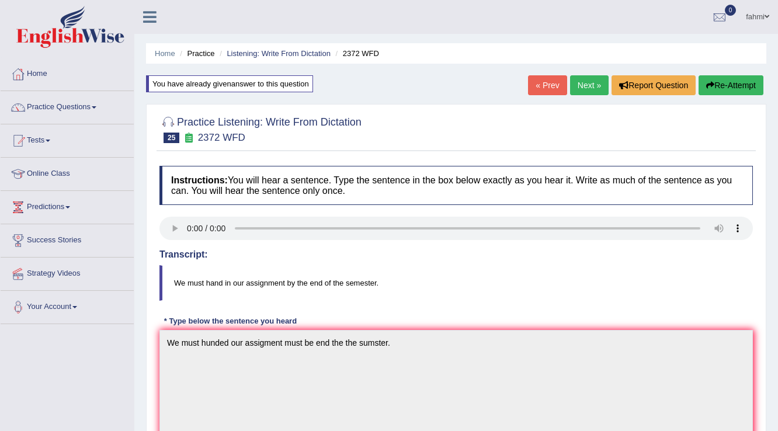
click at [580, 88] on link "Next »" at bounding box center [589, 85] width 39 height 20
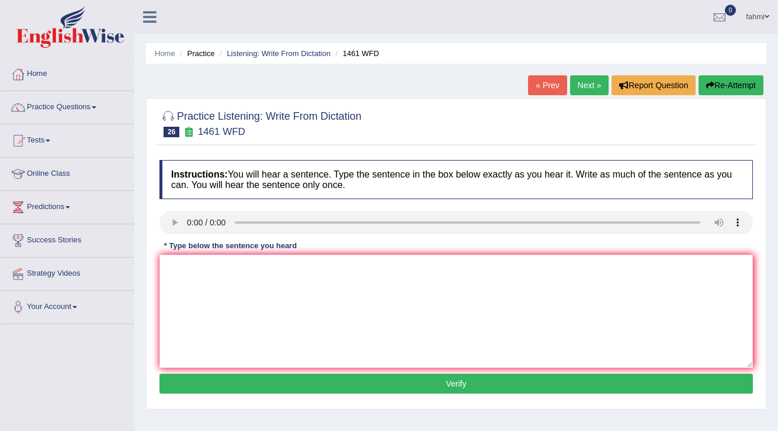
click at [533, 88] on link "« Prev" at bounding box center [547, 85] width 39 height 20
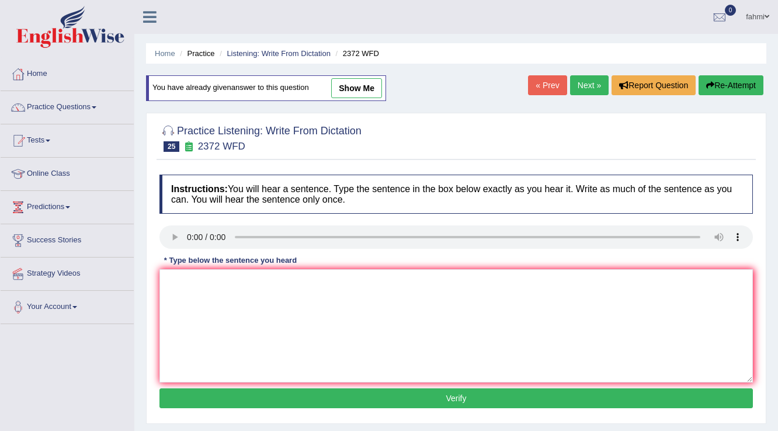
click at [180, 286] on div "Instructions: You will hear a sentence. Type the sentence in the box below exac…" at bounding box center [456, 293] width 599 height 249
click at [192, 285] on textarea at bounding box center [456, 325] width 594 height 113
type textarea "We must hand the assignment by the end of semester."
click at [516, 397] on button "Verify" at bounding box center [456, 398] width 594 height 20
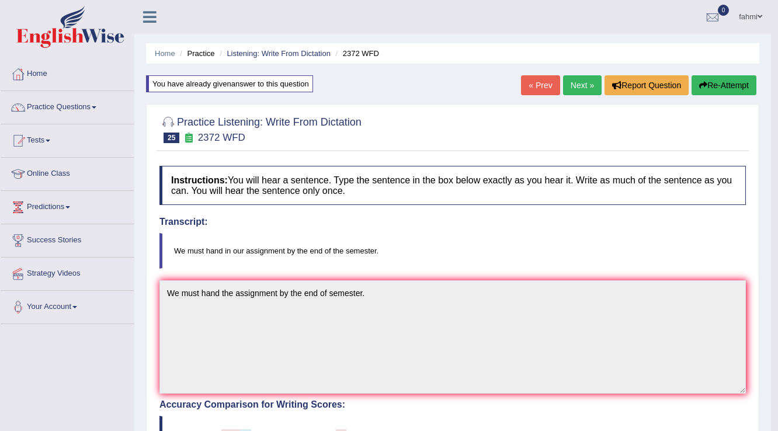
click at [573, 82] on link "Next »" at bounding box center [582, 85] width 39 height 20
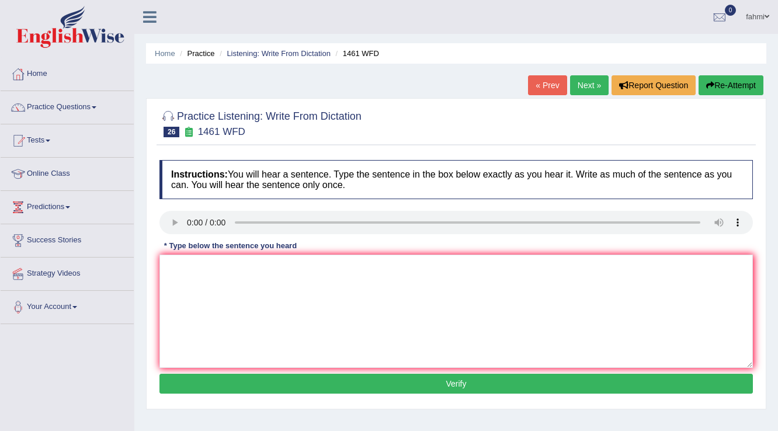
click at [532, 82] on link "« Prev" at bounding box center [547, 85] width 39 height 20
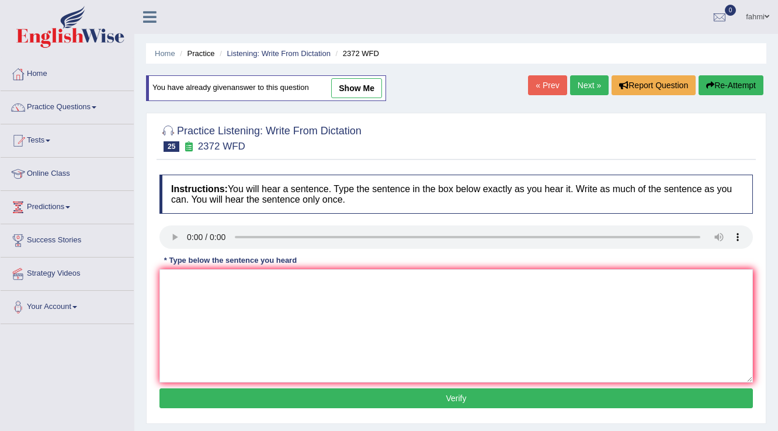
click at [377, 90] on link "show me" at bounding box center [356, 88] width 51 height 20
type textarea "We must hand the assignment by the end of semester."
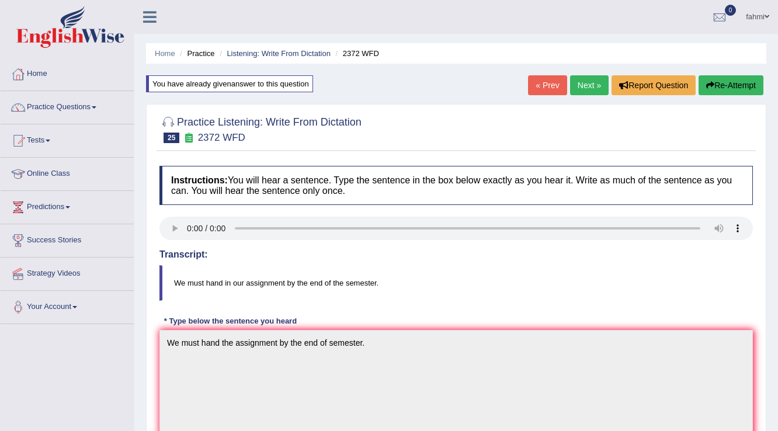
click at [537, 91] on link "« Prev" at bounding box center [547, 85] width 39 height 20
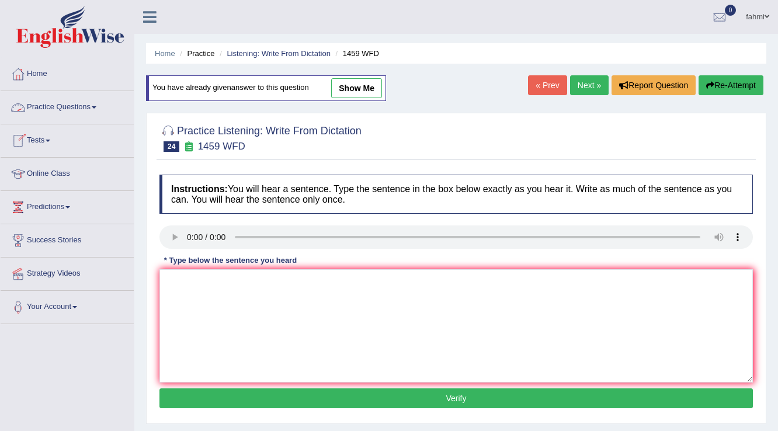
click at [364, 93] on link "show me" at bounding box center [356, 88] width 51 height 20
type textarea "All experment and procedure are labratory menial."
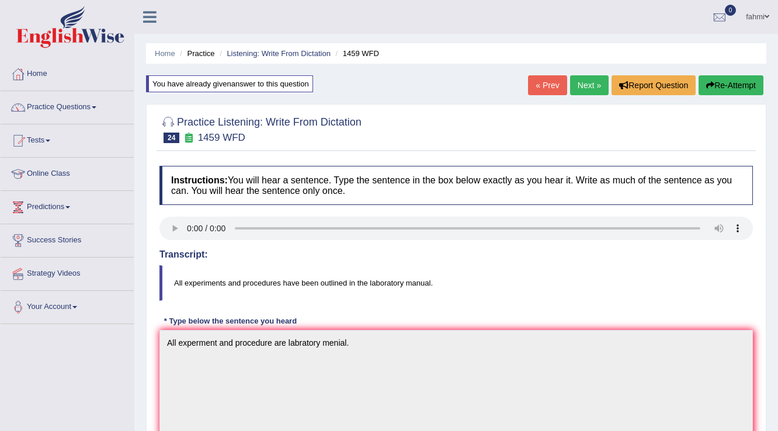
click at [523, 86] on div "Home Practice Listening: Write From Dictation 1459 WFD You have already given a…" at bounding box center [456, 391] width 644 height 783
click at [543, 75] on link "« Prev" at bounding box center [547, 85] width 39 height 20
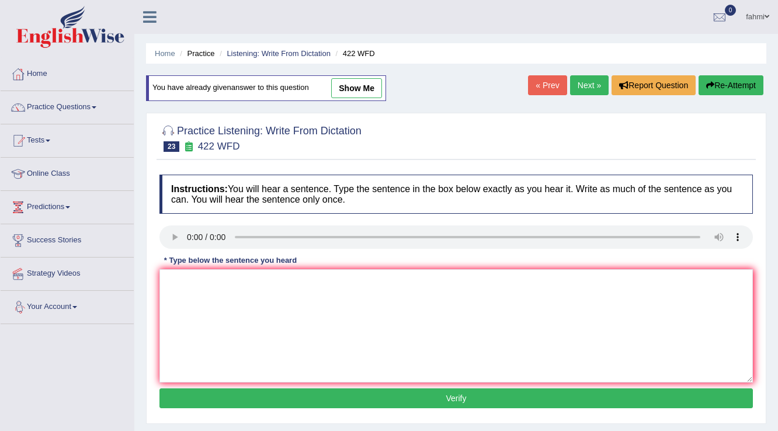
click at [362, 94] on link "show me" at bounding box center [356, 88] width 51 height 20
type textarea "The most important ditail argument are missing."
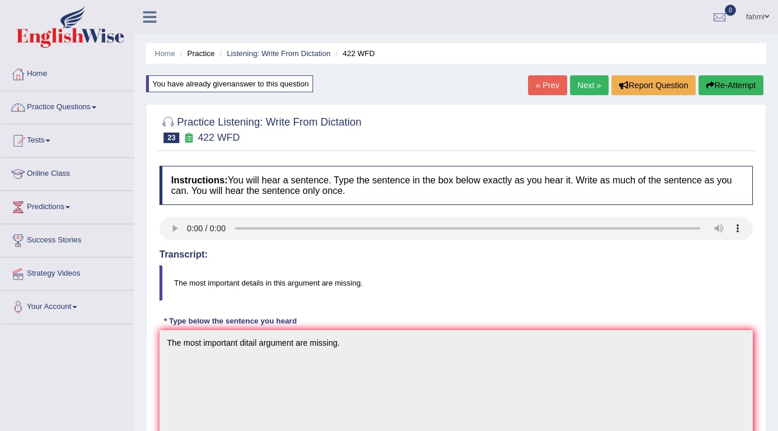
click at [79, 109] on link "Practice Questions" at bounding box center [67, 105] width 133 height 29
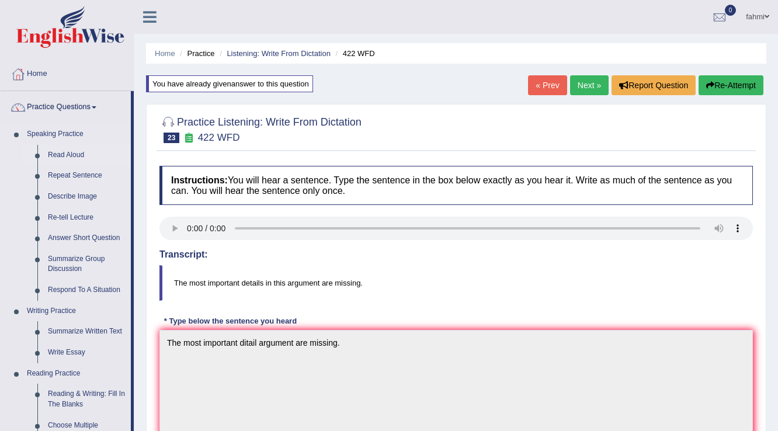
click at [59, 154] on link "Read Aloud" at bounding box center [87, 155] width 88 height 21
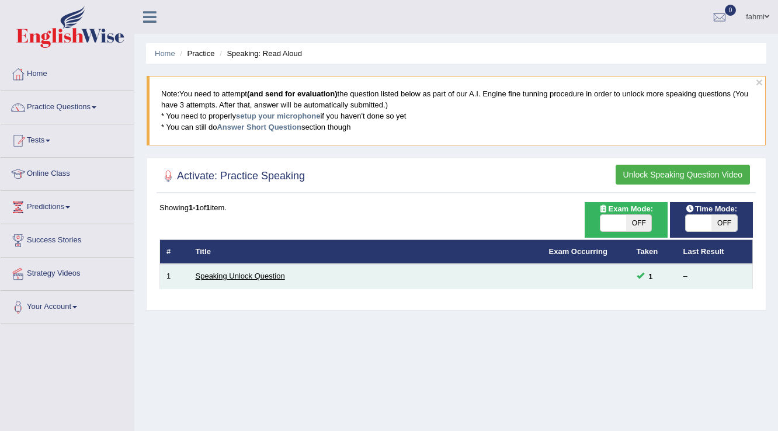
click at [217, 272] on link "Speaking Unlock Question" at bounding box center [240, 276] width 89 height 9
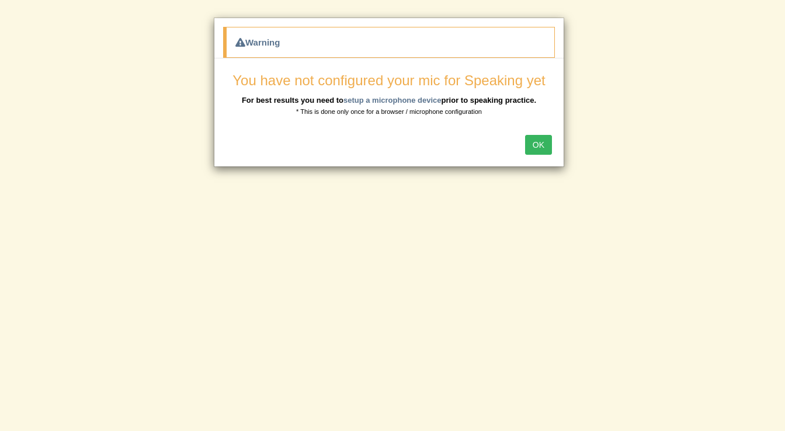
click at [539, 145] on button "OK" at bounding box center [538, 145] width 27 height 20
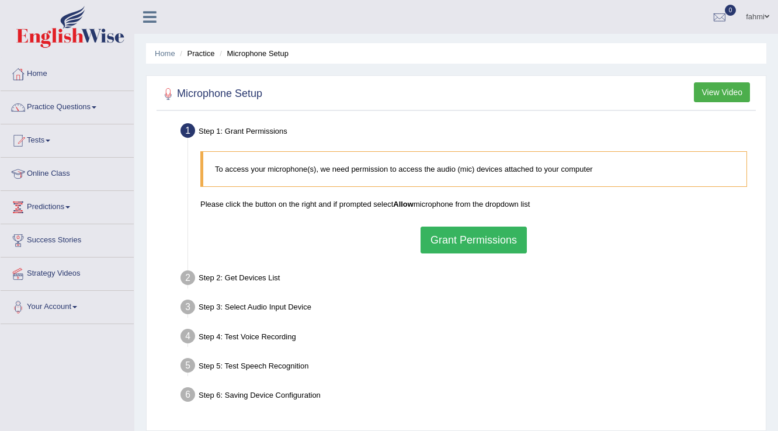
click at [469, 249] on button "Grant Permissions" at bounding box center [474, 240] width 106 height 27
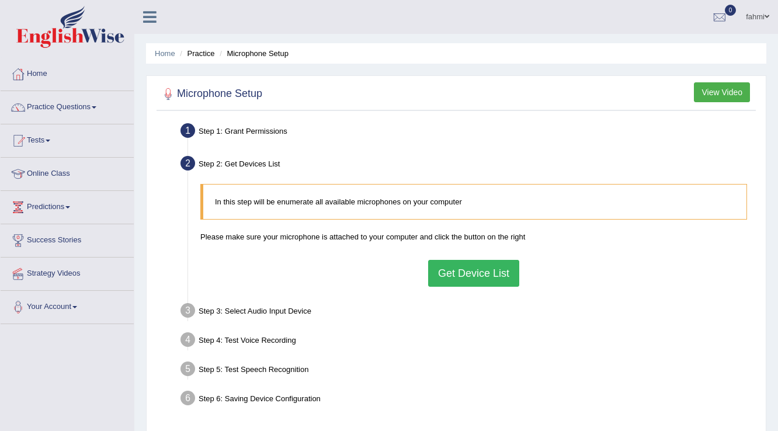
click at [458, 262] on button "Get Device List" at bounding box center [473, 273] width 91 height 27
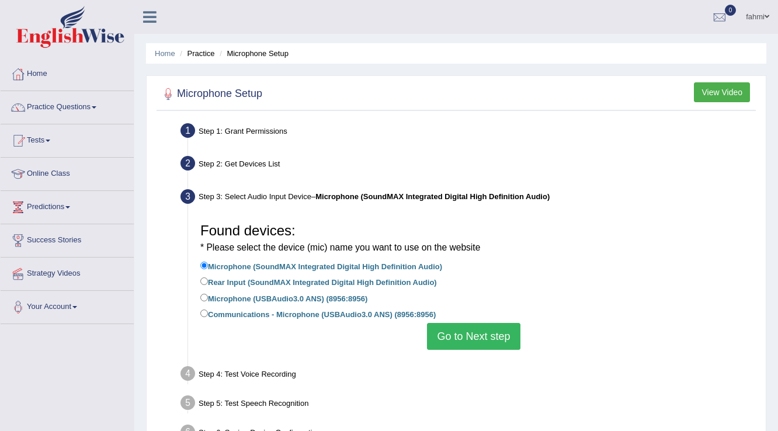
click at [470, 333] on button "Go to Next step" at bounding box center [473, 336] width 93 height 27
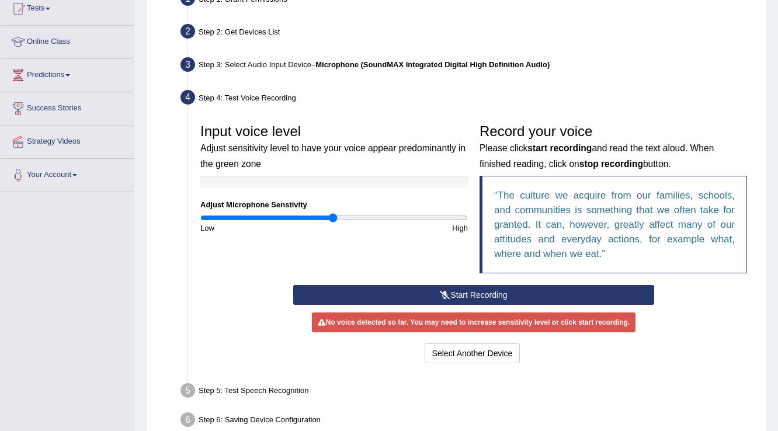
scroll to position [140, 0]
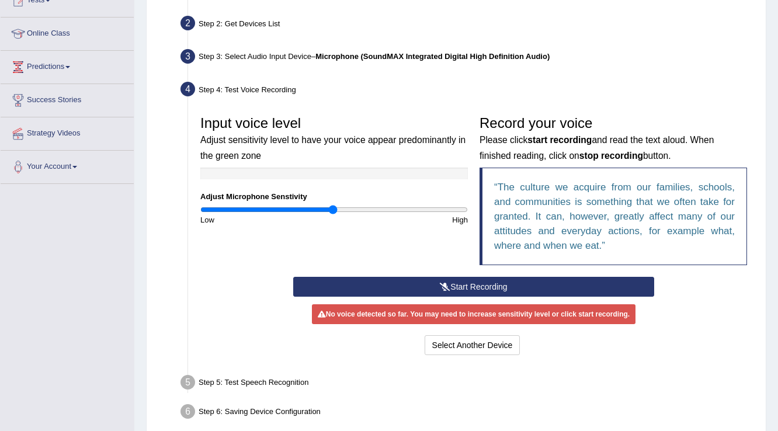
click at [485, 286] on button "Start Recording" at bounding box center [473, 287] width 360 height 20
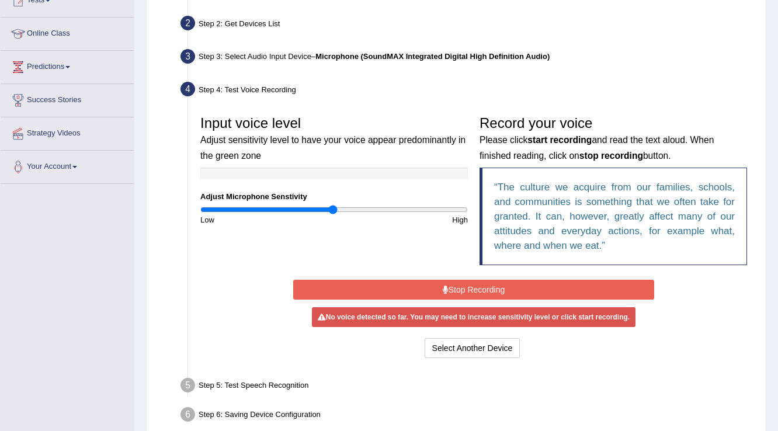
click at [516, 285] on button "Stop Recording" at bounding box center [473, 290] width 360 height 20
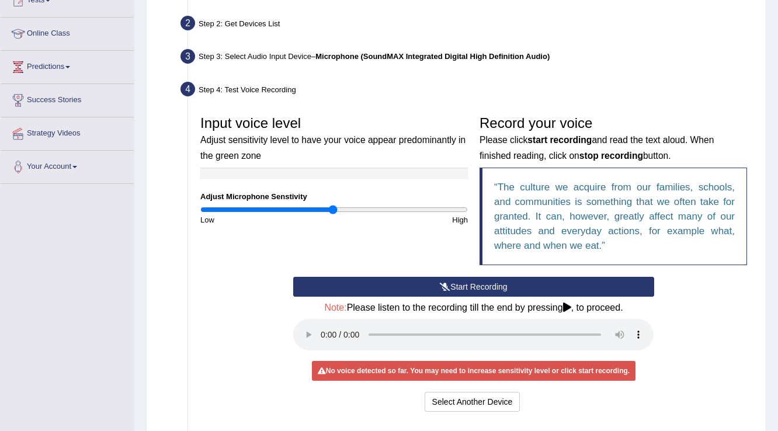
click at [516, 285] on button "Start Recording" at bounding box center [473, 287] width 360 height 20
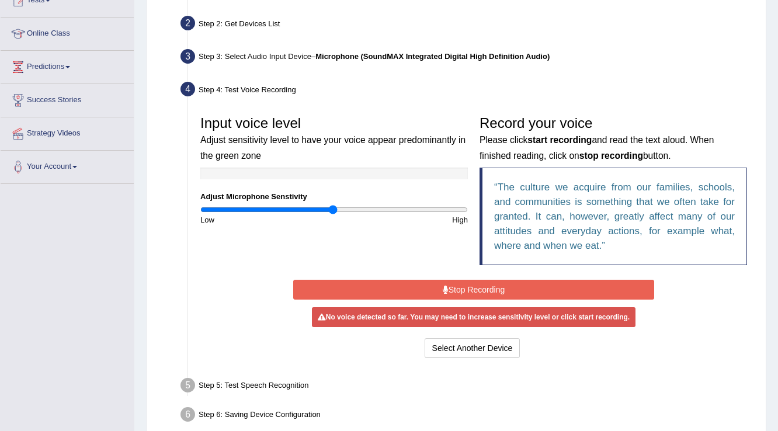
drag, startPoint x: 516, startPoint y: 285, endPoint x: 475, endPoint y: 243, distance: 59.1
click at [516, 285] on button "Stop Recording" at bounding box center [473, 290] width 360 height 20
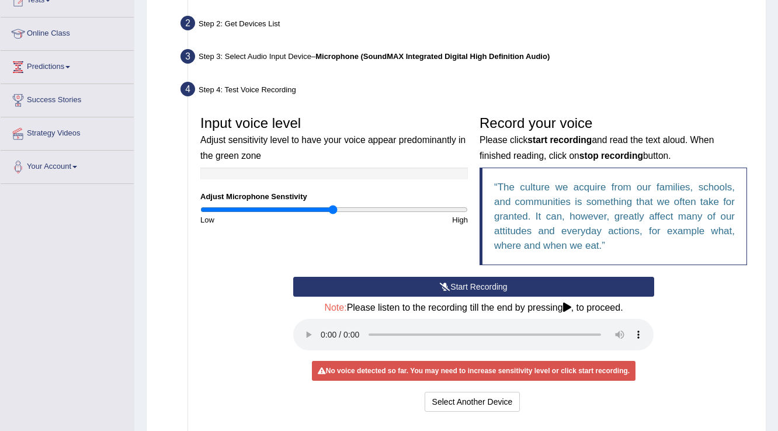
click at [322, 305] on h4 "Note: Please listen to the recording till the end by pressing , to proceed." at bounding box center [473, 308] width 360 height 11
